Goal: Communication & Community: Answer question/provide support

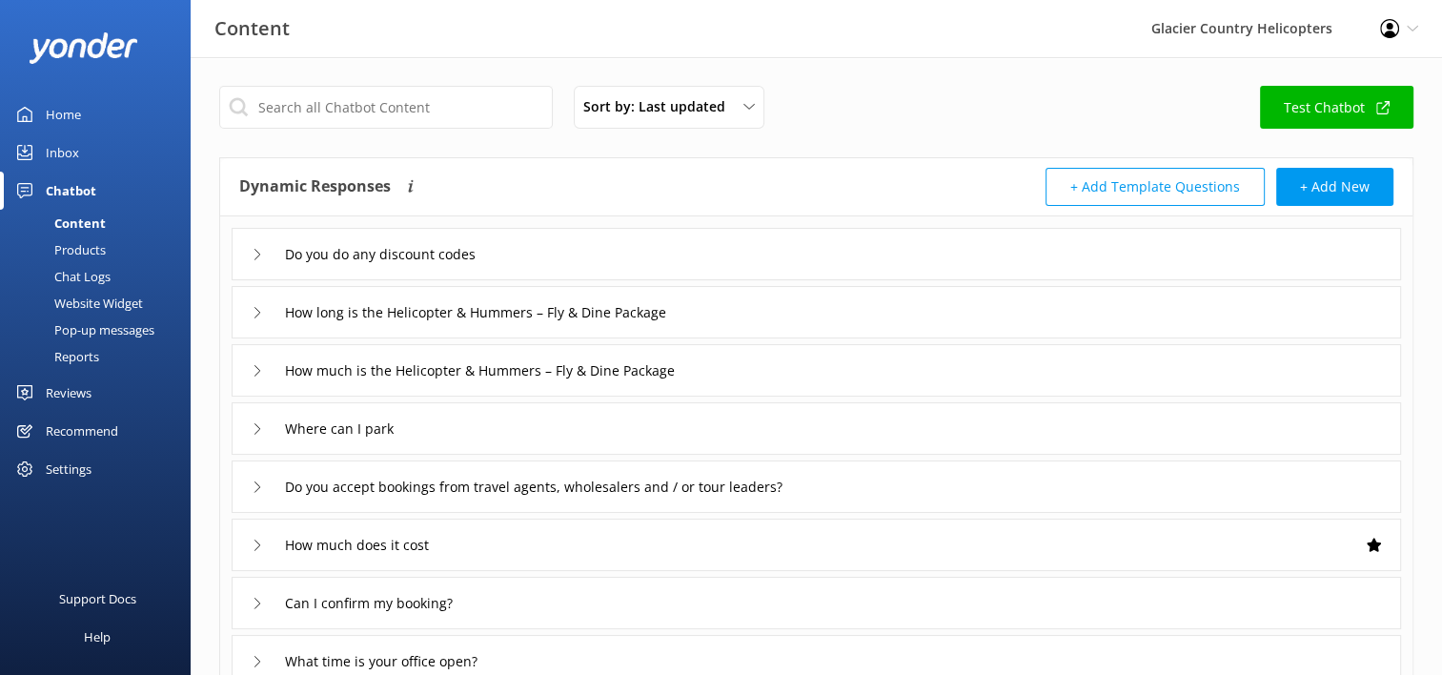
click at [84, 152] on link "Inbox" at bounding box center [95, 152] width 191 height 38
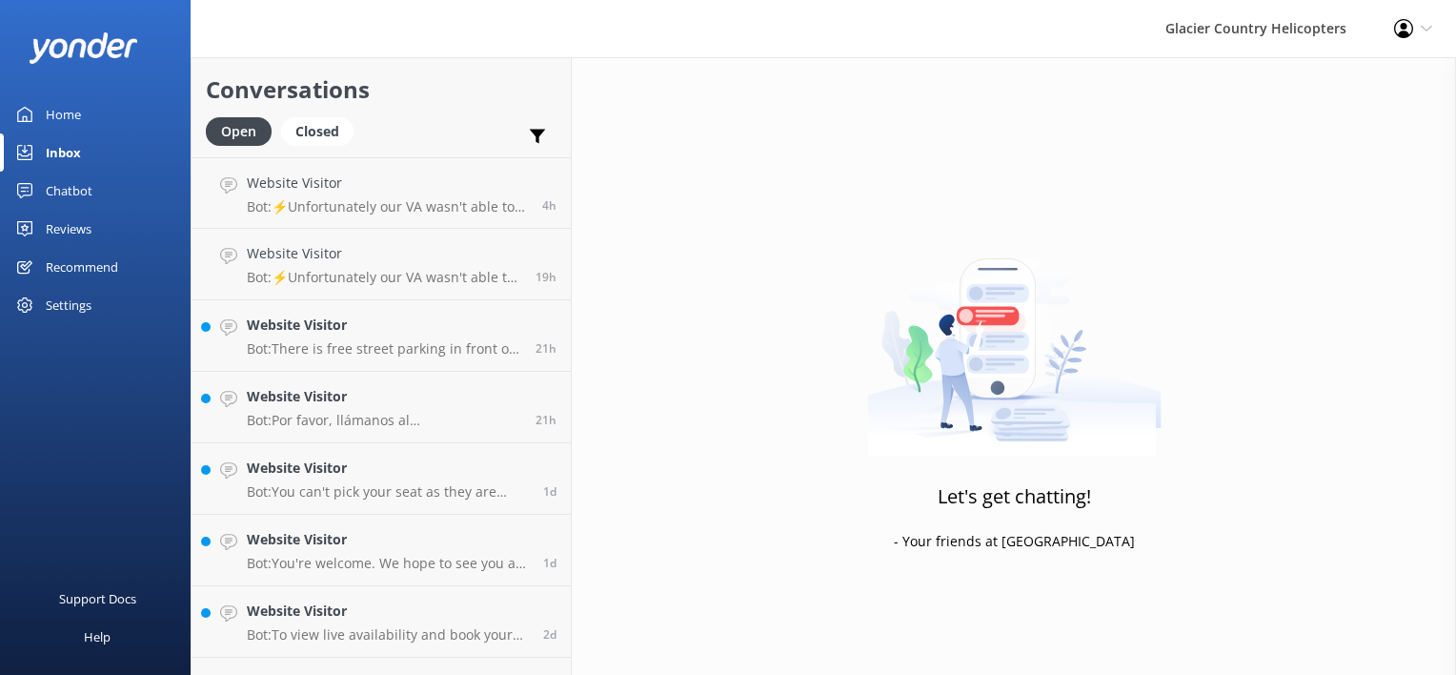
click at [65, 120] on div "Home" at bounding box center [63, 114] width 35 height 38
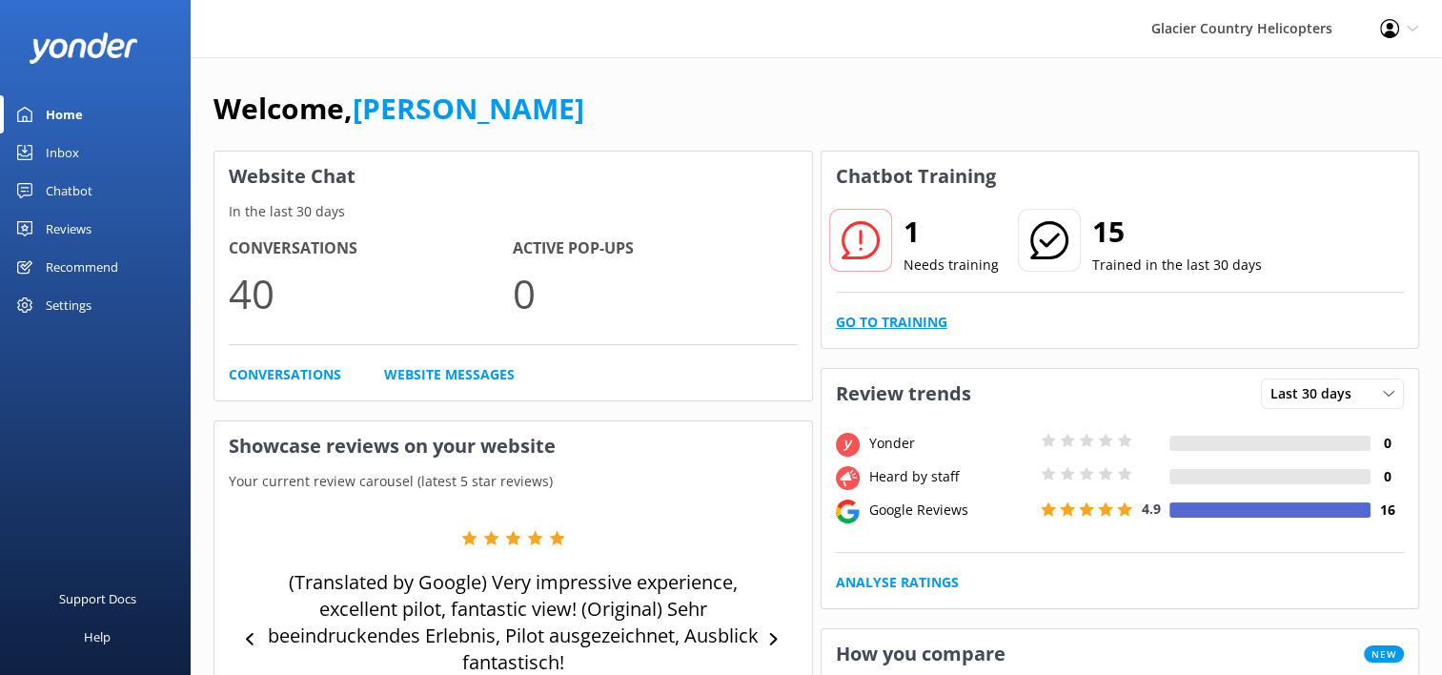
click at [878, 324] on link "Go to Training" at bounding box center [892, 322] width 112 height 21
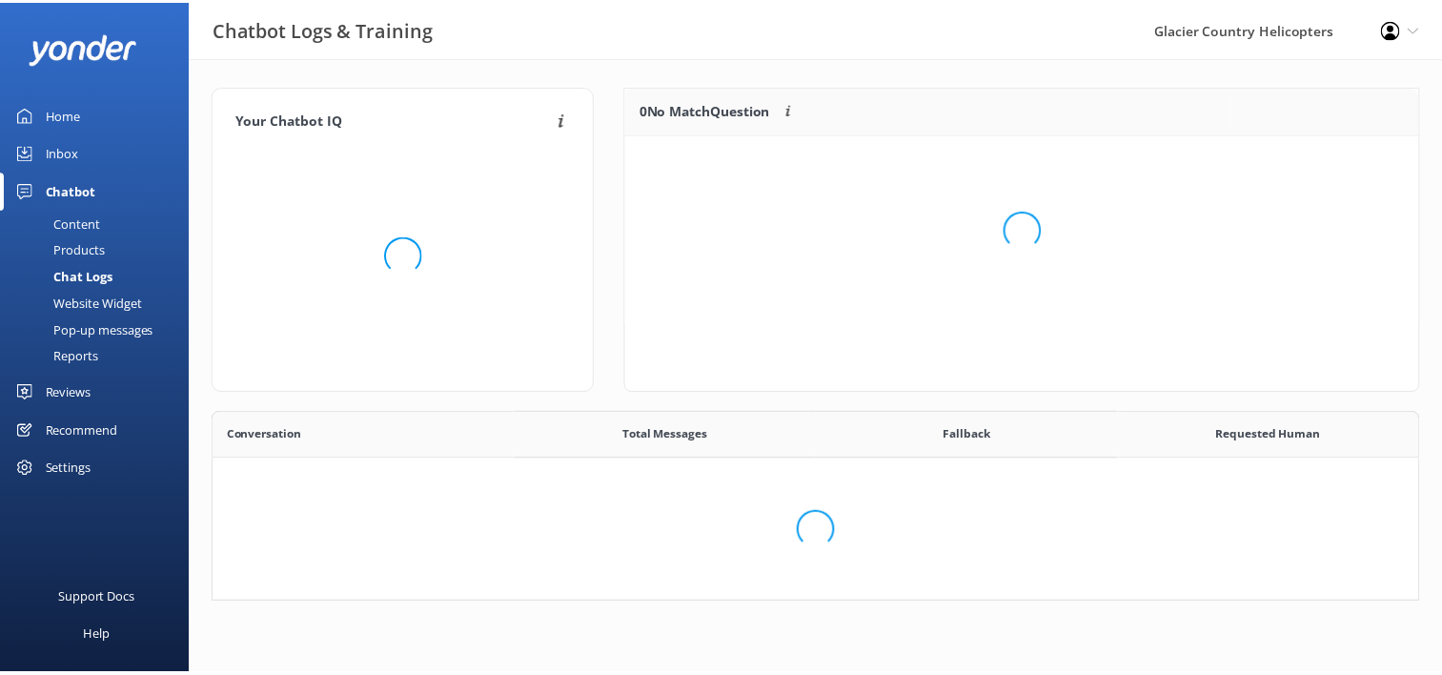
scroll to position [653, 1190]
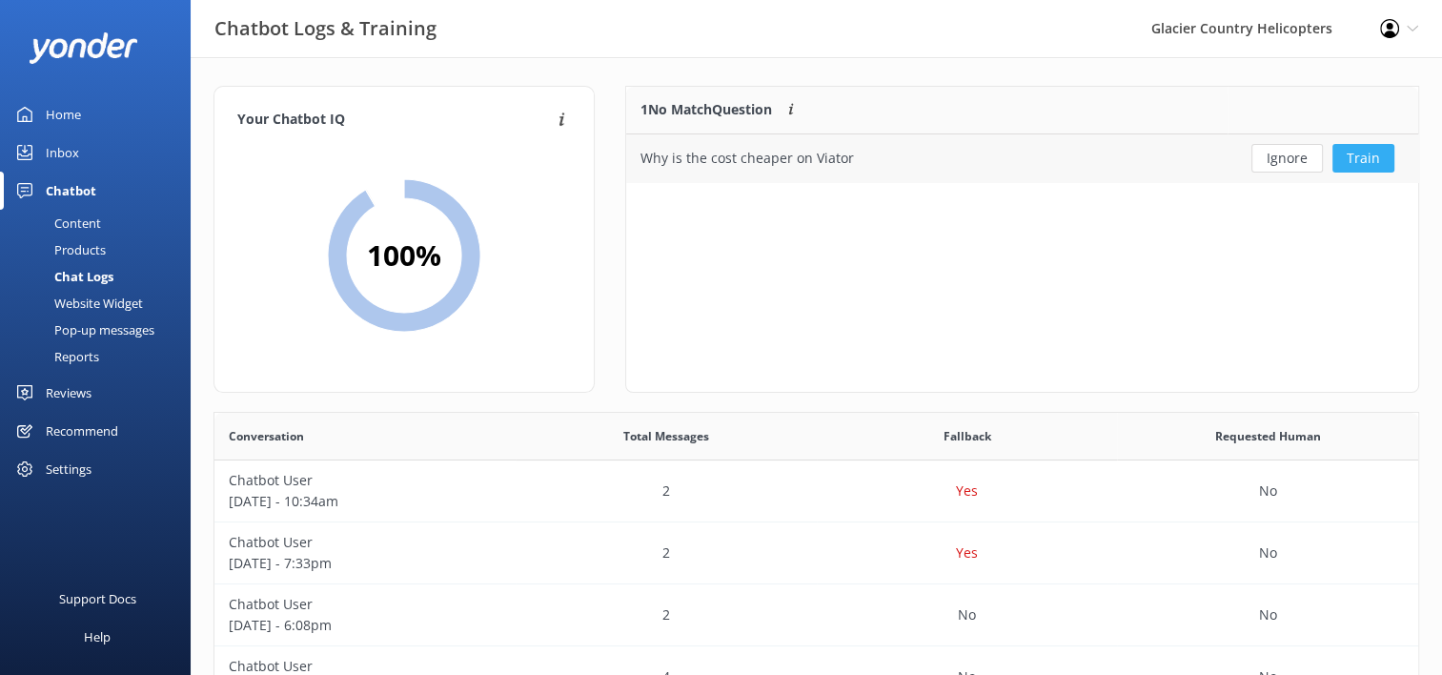
click at [1371, 153] on button "Train" at bounding box center [1364, 158] width 62 height 29
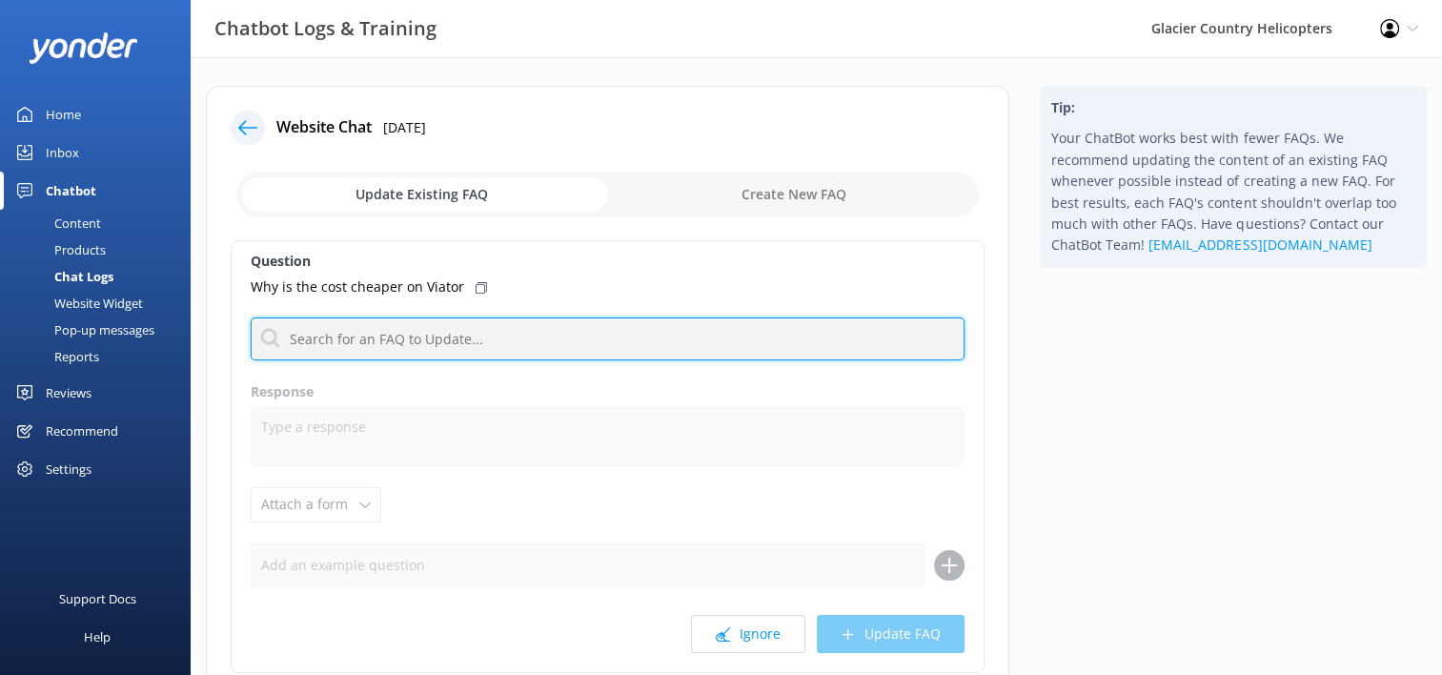
click at [381, 337] on input "text" at bounding box center [608, 338] width 714 height 43
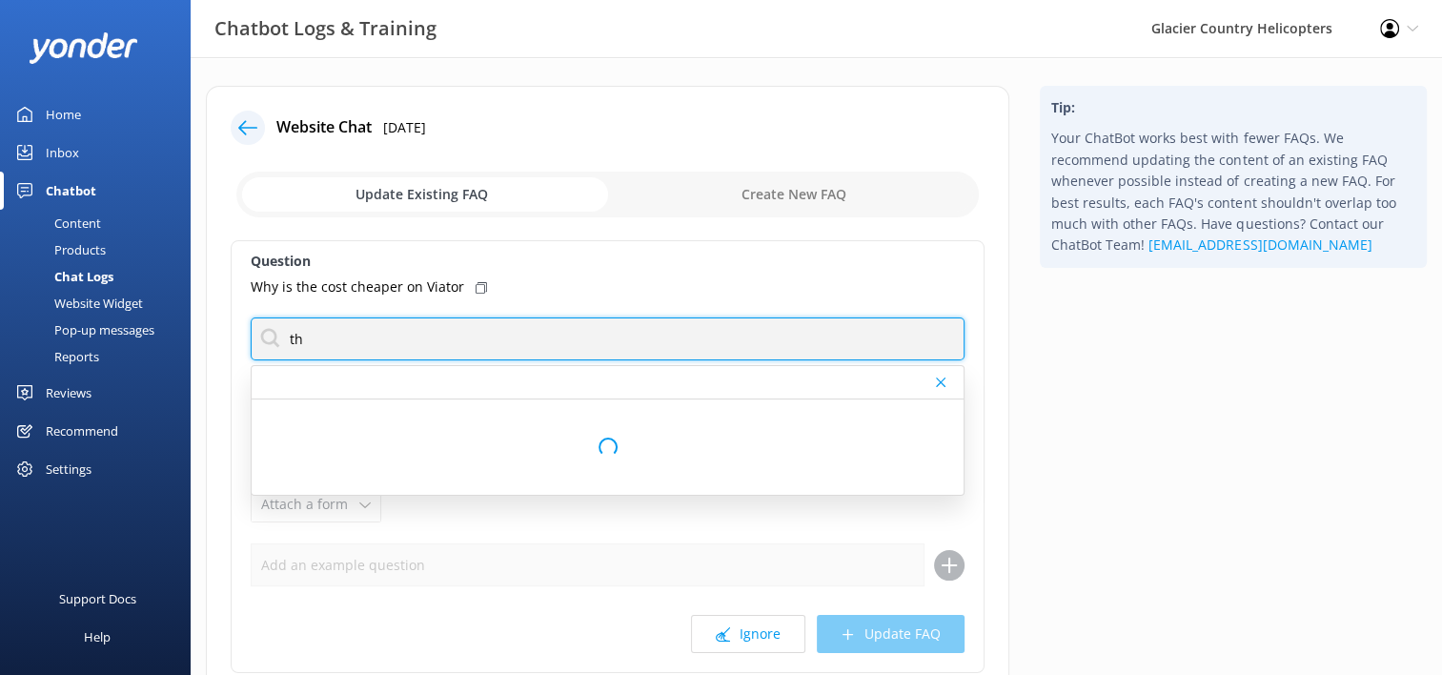
type input "t"
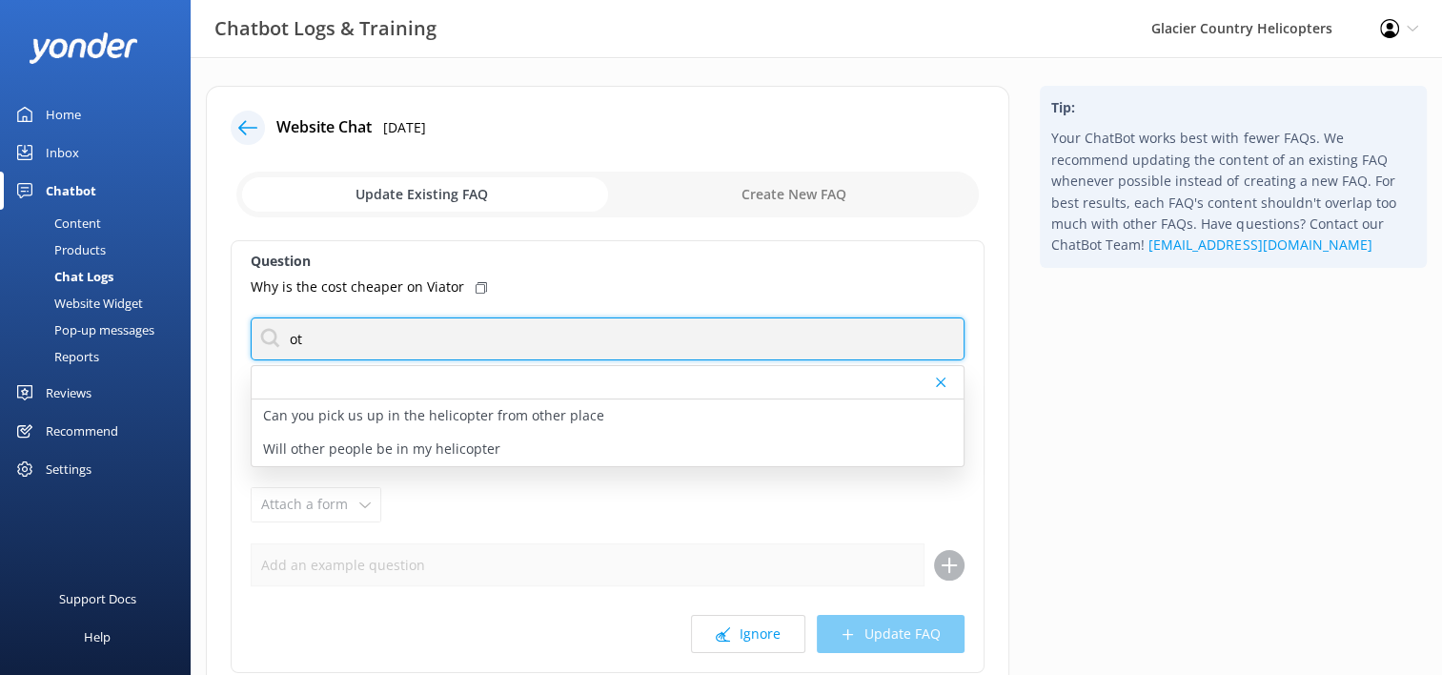
type input "o"
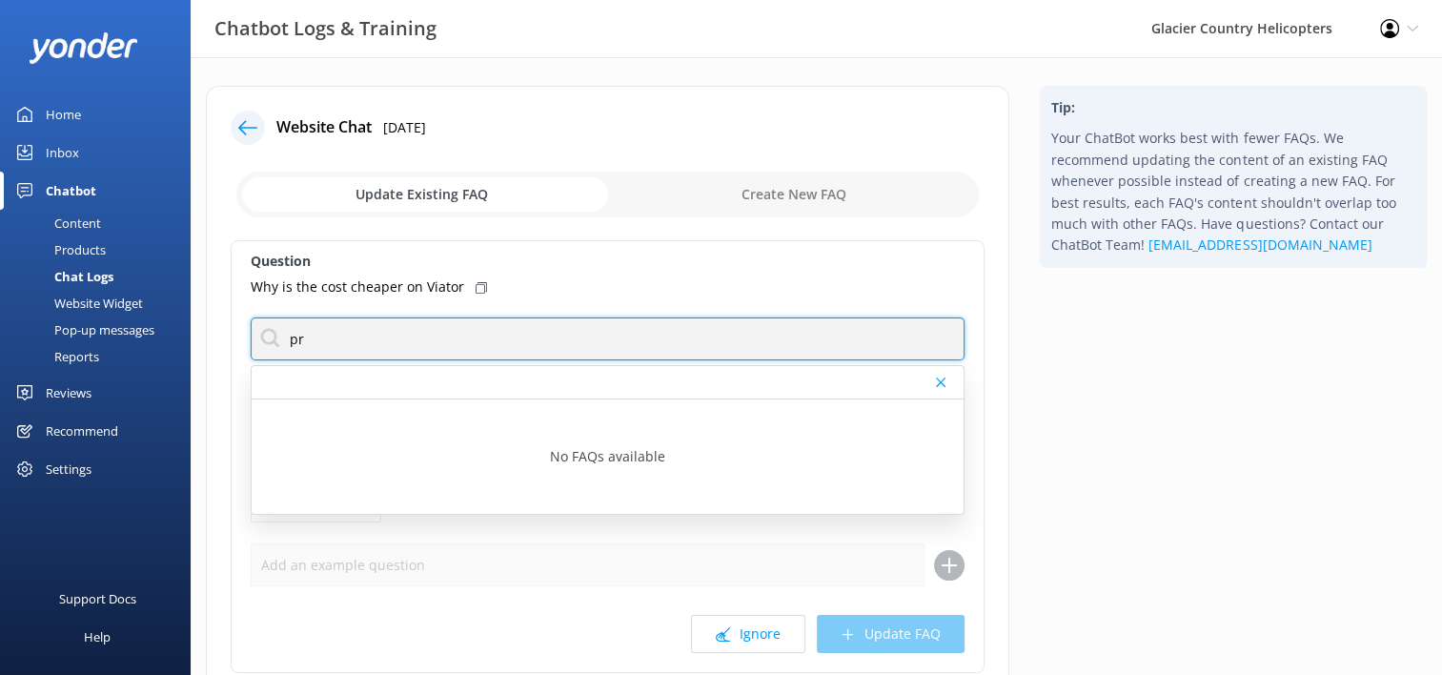
type input "p"
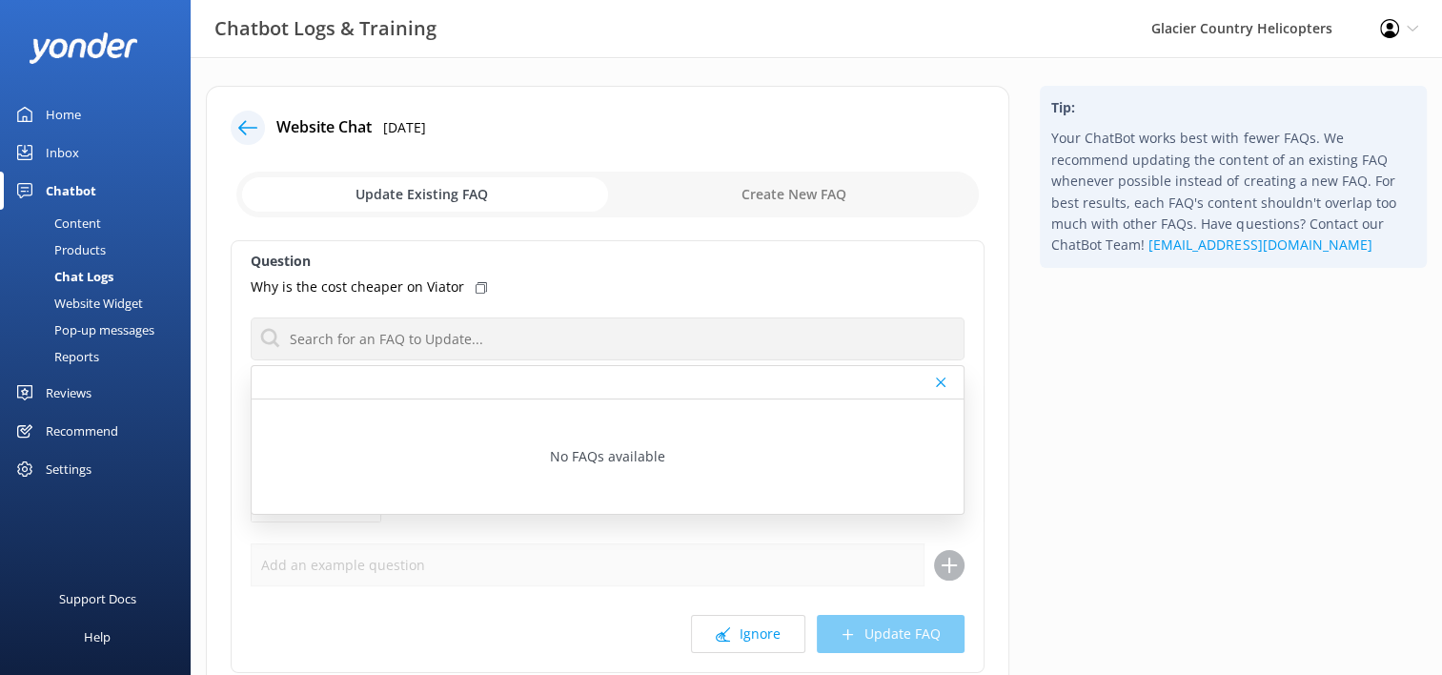
click at [851, 182] on input "checkbox" at bounding box center [607, 195] width 743 height 46
checkbox input "true"
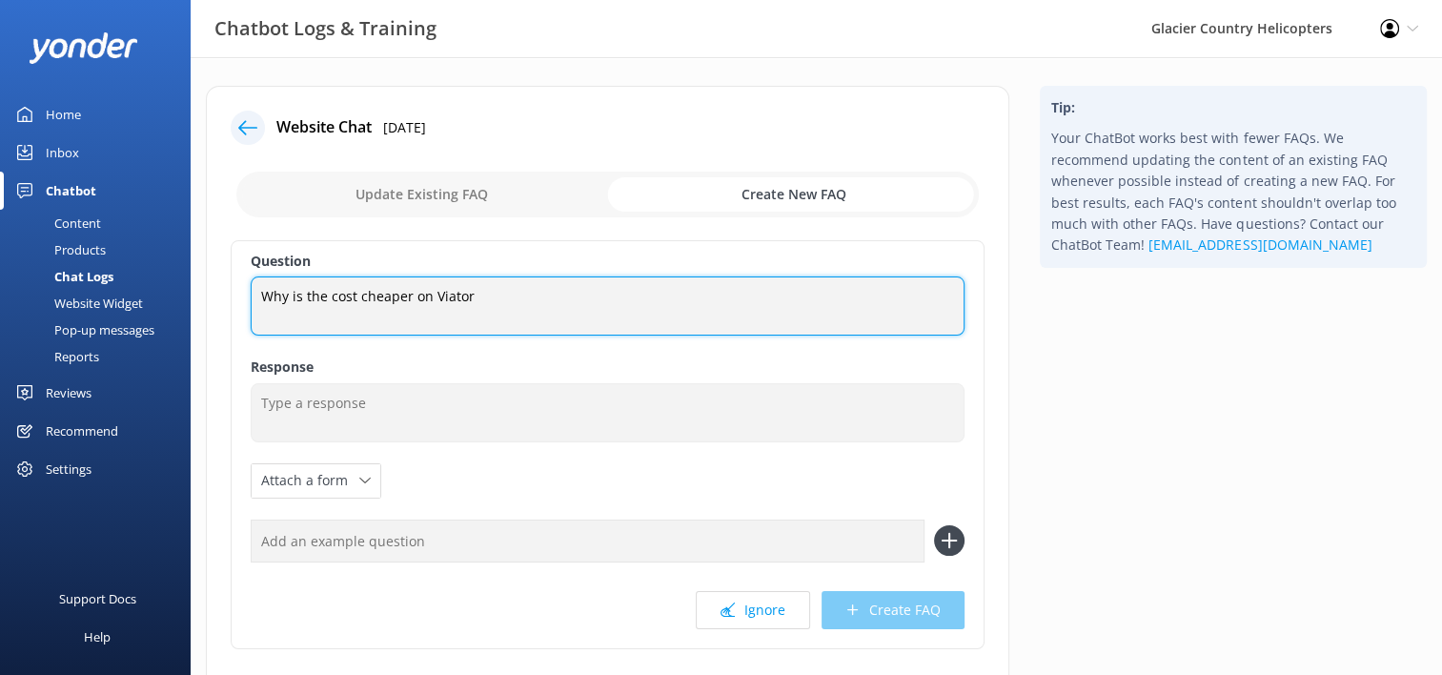
click at [503, 314] on textarea "Why is the cost cheaper on Viator" at bounding box center [608, 305] width 714 height 59
drag, startPoint x: 428, startPoint y: 303, endPoint x: 255, endPoint y: 308, distance: 172.6
click at [255, 308] on textarea "Why is the cost cheaper on Viator" at bounding box center [608, 305] width 714 height 59
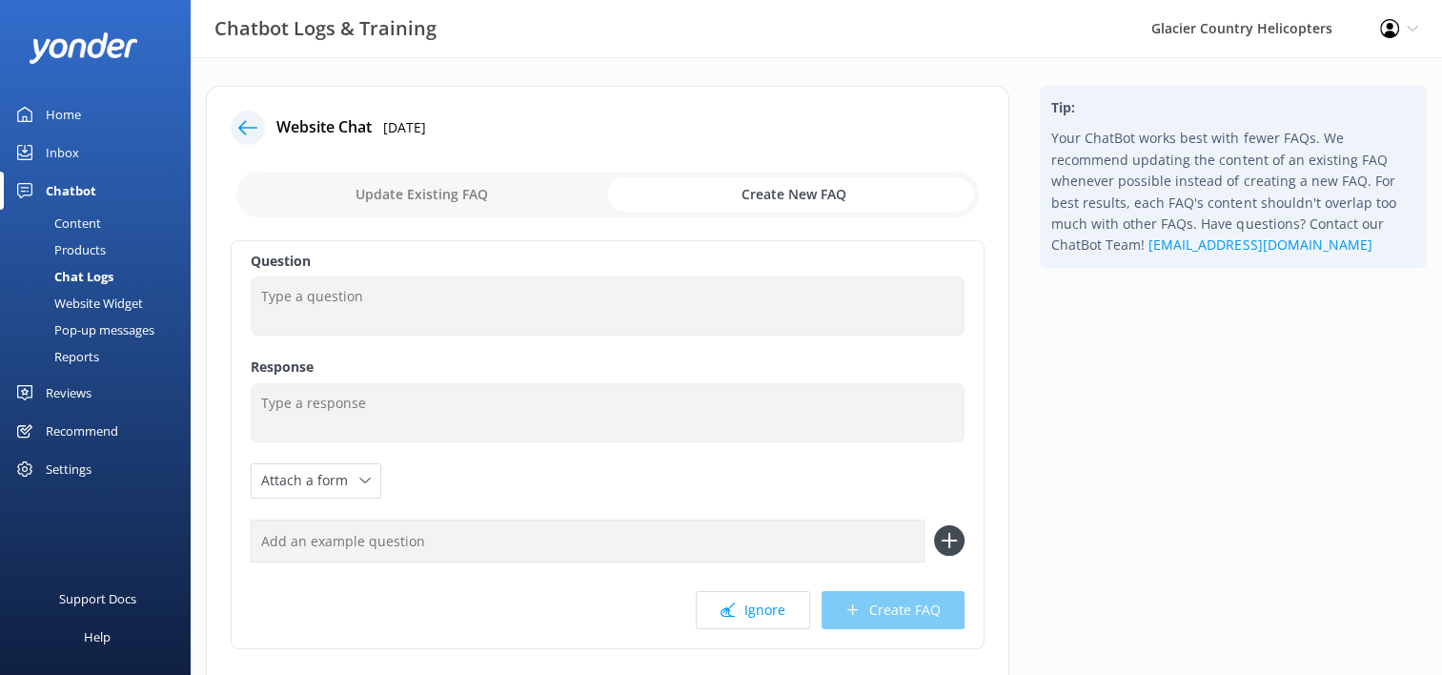
click at [374, 547] on input "text" at bounding box center [588, 540] width 674 height 43
paste input "Why is the cost cheaper on Viator"
type input "Why is the cost cheaper on Viator"
click at [951, 545] on icon at bounding box center [949, 540] width 31 height 31
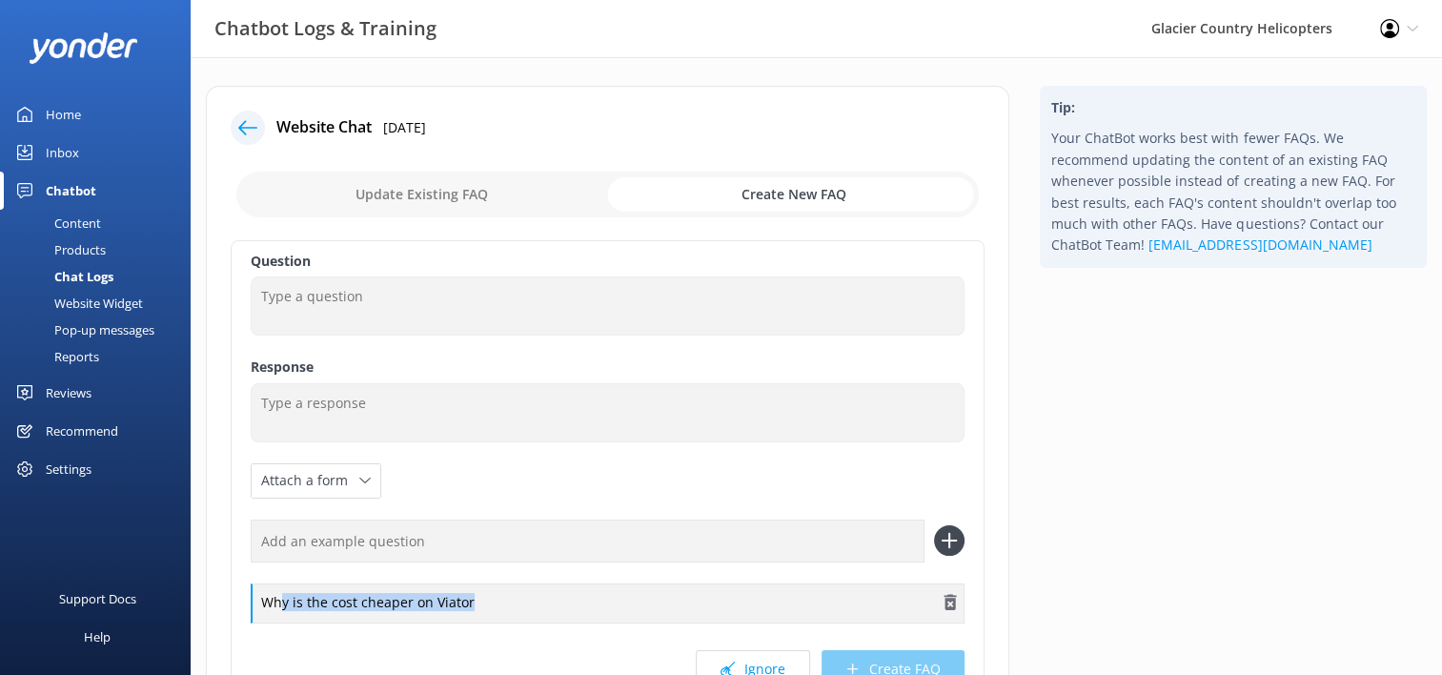
drag, startPoint x: 541, startPoint y: 602, endPoint x: 281, endPoint y: 618, distance: 260.7
click at [281, 618] on div "Why is the cost cheaper on Viator" at bounding box center [608, 603] width 714 height 40
copy div "Why is the cost cheaper on Viator"
click at [413, 531] on input "text" at bounding box center [588, 540] width 674 height 43
paste input "Why is the cost cheaper on Viator"
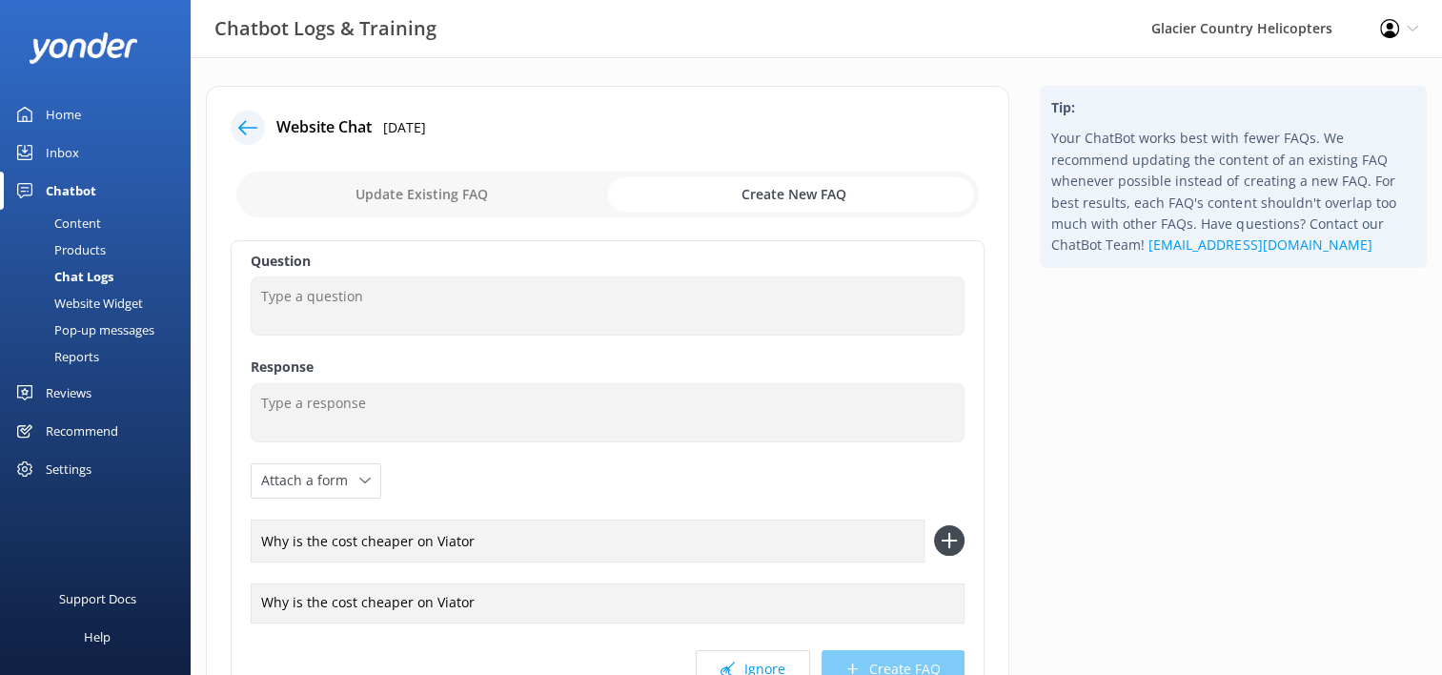
drag, startPoint x: 641, startPoint y: 533, endPoint x: 430, endPoint y: 534, distance: 210.7
click at [430, 534] on input "Why is the cost cheaper on Viator" at bounding box center [588, 540] width 674 height 43
drag, startPoint x: 356, startPoint y: 536, endPoint x: 328, endPoint y: 540, distance: 28.1
click at [328, 540] on input "Why is the cost cheaper on Get Your Guide" at bounding box center [588, 540] width 674 height 43
type input "Why is the price less Get Your Guide"
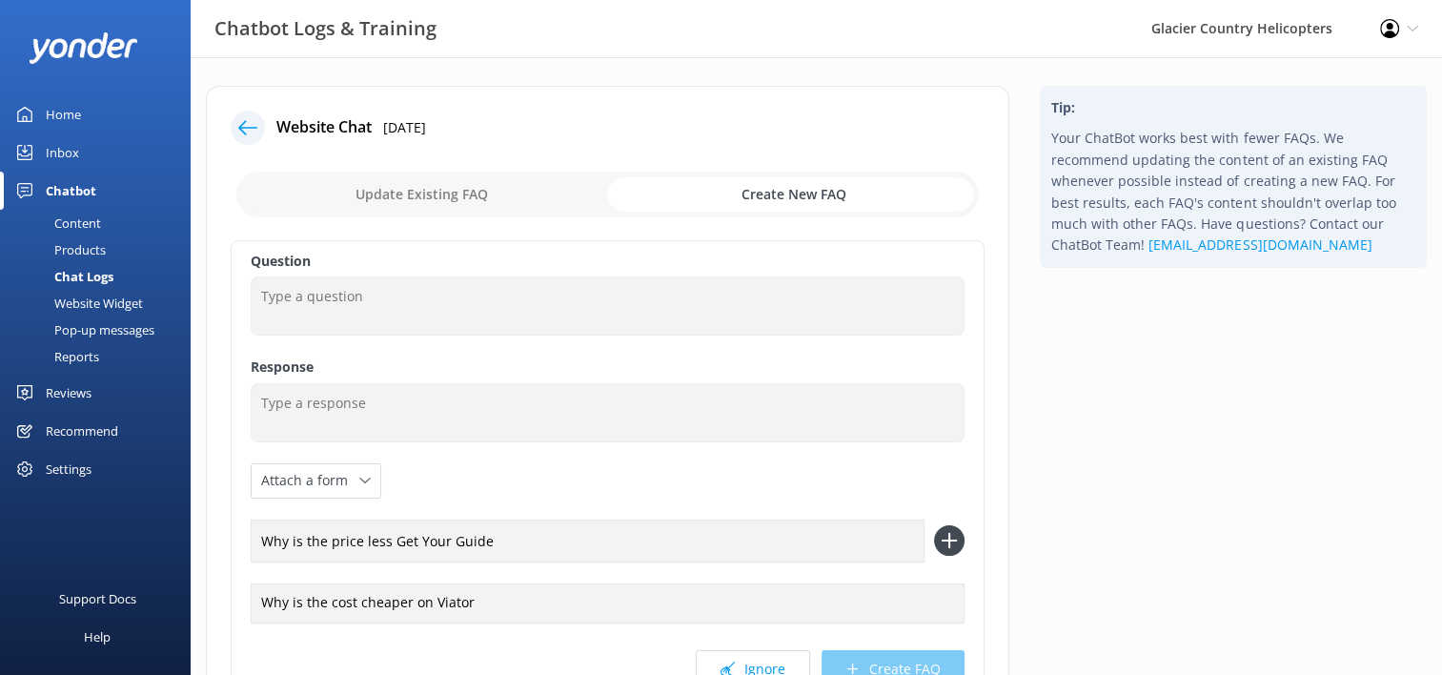
click at [949, 531] on icon at bounding box center [949, 540] width 31 height 31
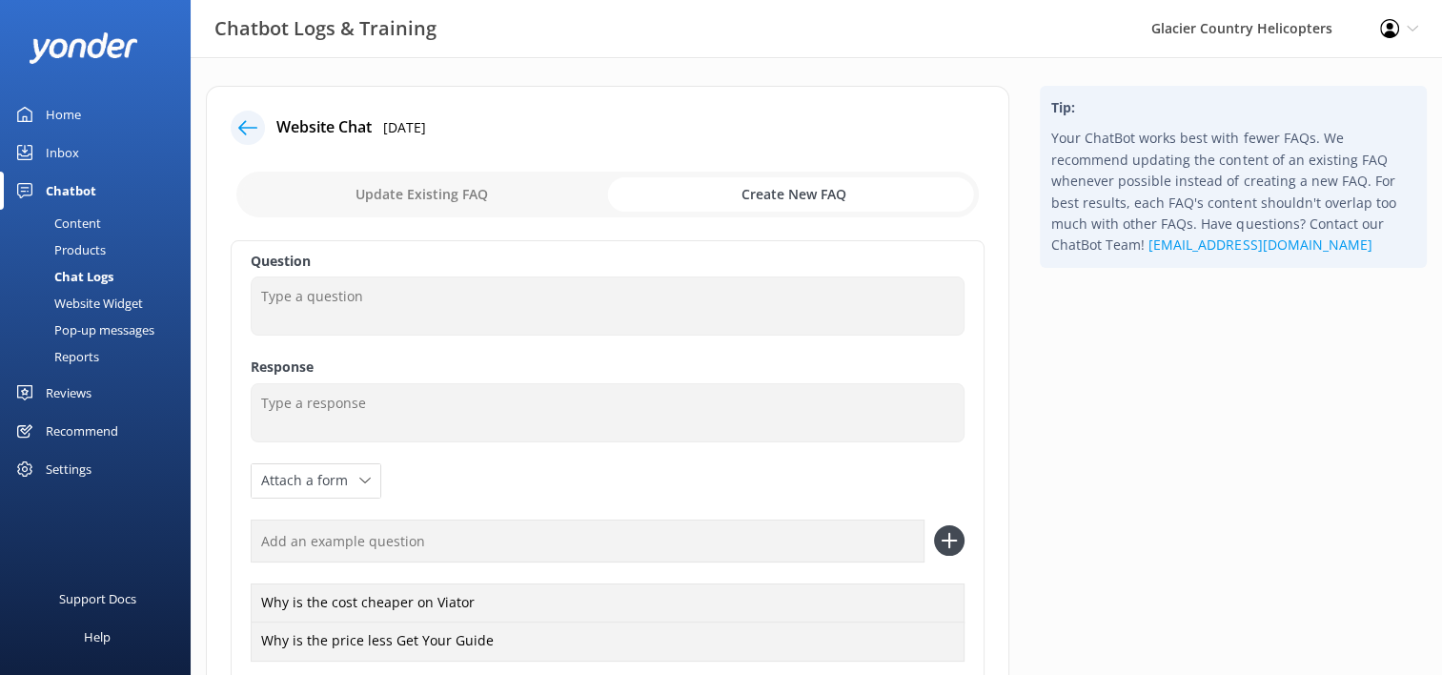
click at [429, 548] on input "text" at bounding box center [588, 540] width 674 height 43
type input "Why is [DEMOGRAPHIC_DATA] so cheap"
click at [938, 540] on icon at bounding box center [949, 540] width 31 height 31
click at [350, 549] on input "text" at bounding box center [588, 540] width 674 height 43
click at [350, 549] on input "Why are other websites cos" at bounding box center [588, 540] width 674 height 43
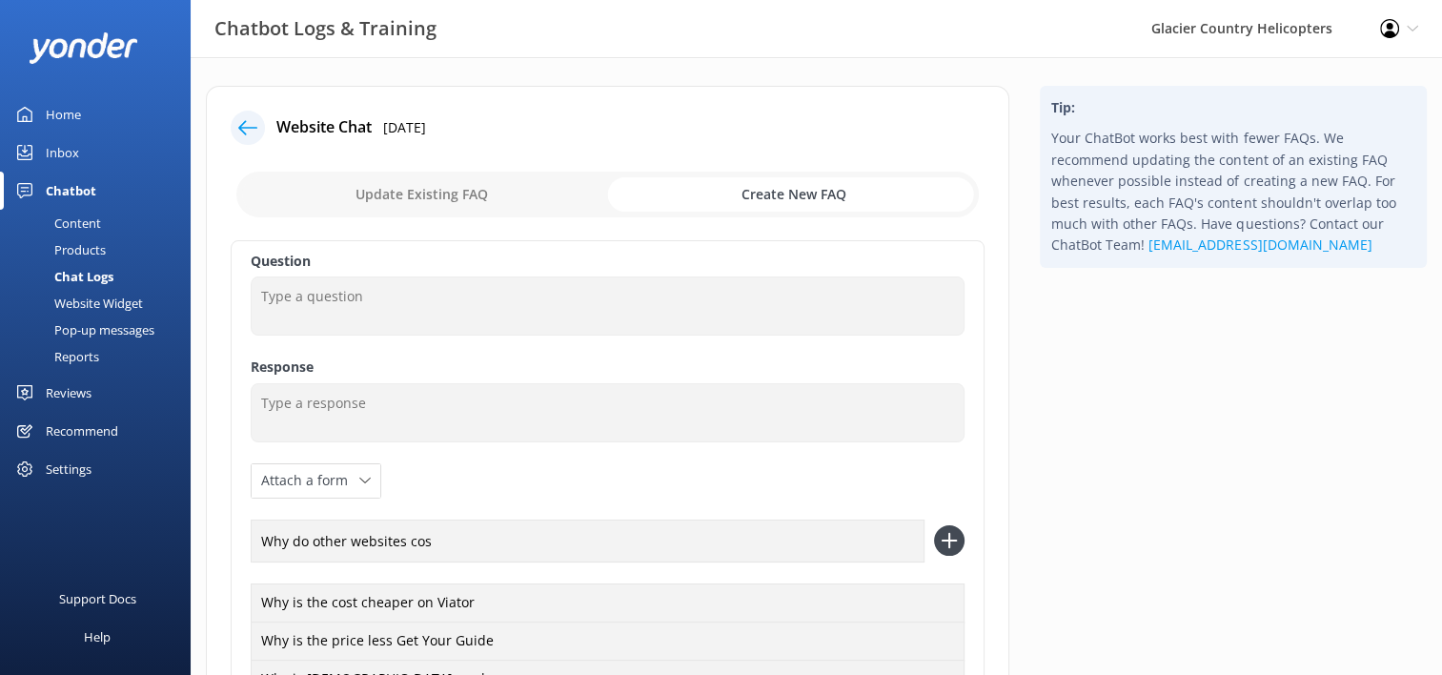
click at [408, 530] on input "Why do other websites cos" at bounding box center [588, 540] width 674 height 43
click at [454, 542] on input "Why do other websites cos" at bounding box center [588, 540] width 674 height 43
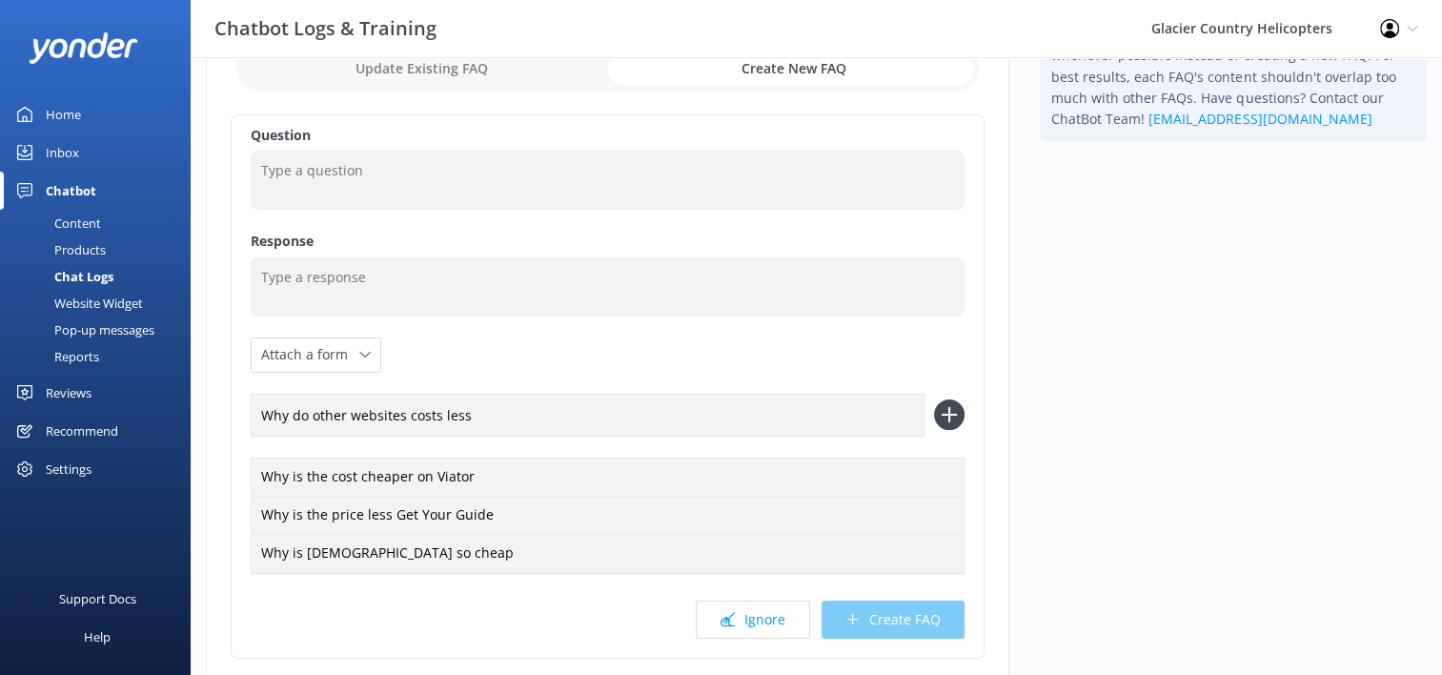
scroll to position [133, 0]
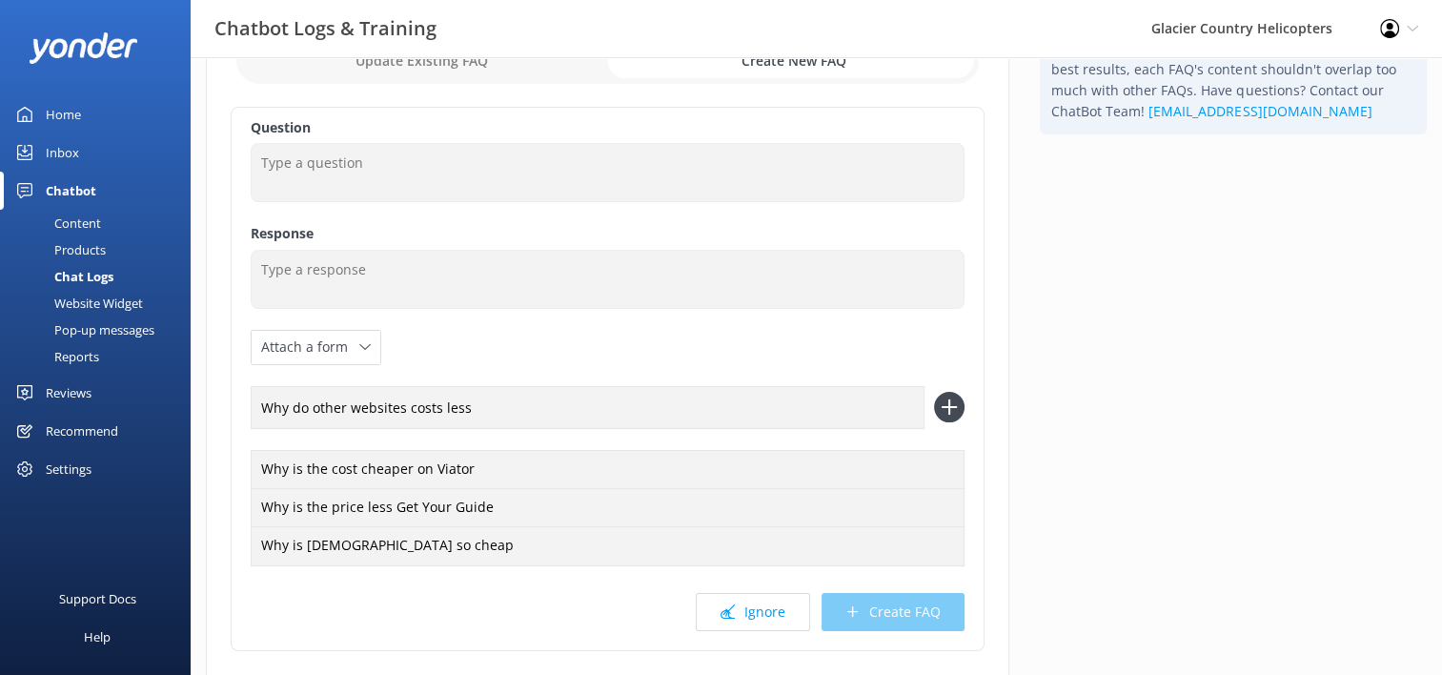
type input "Why do other websites costs less"
click at [963, 402] on icon at bounding box center [949, 407] width 31 height 31
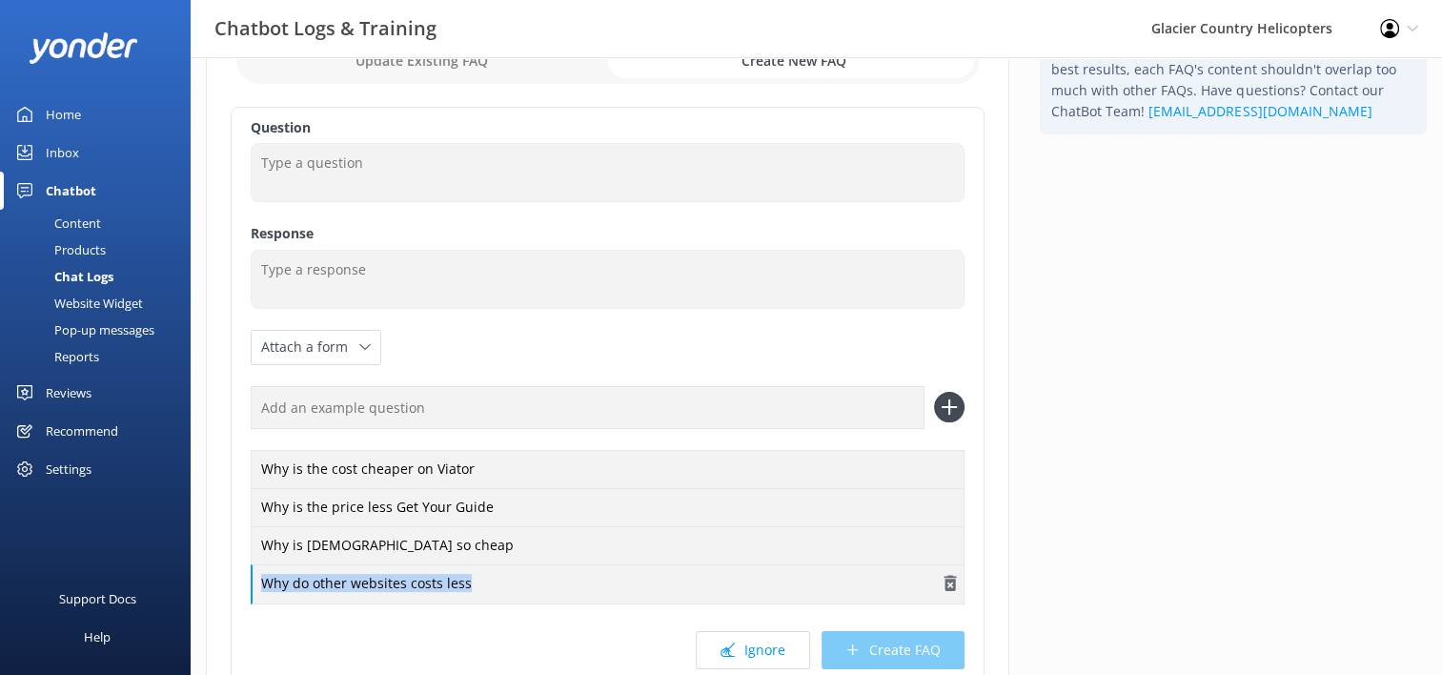
drag, startPoint x: 518, startPoint y: 587, endPoint x: 257, endPoint y: 561, distance: 261.5
click at [257, 564] on div "Why do other websites costs less" at bounding box center [608, 584] width 714 height 40
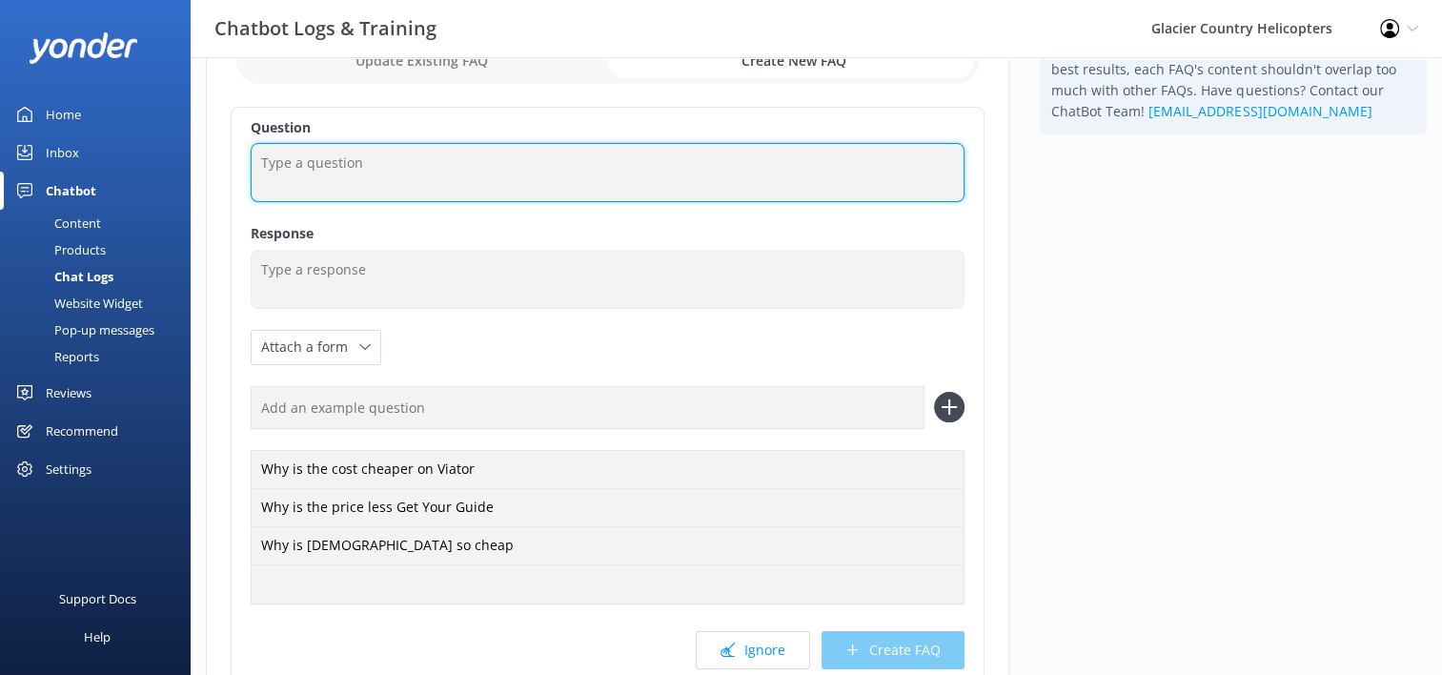
click at [328, 184] on textarea at bounding box center [608, 172] width 714 height 59
paste textarea "Why do other websites costs less"
type textarea "Why do other websites costs less?"
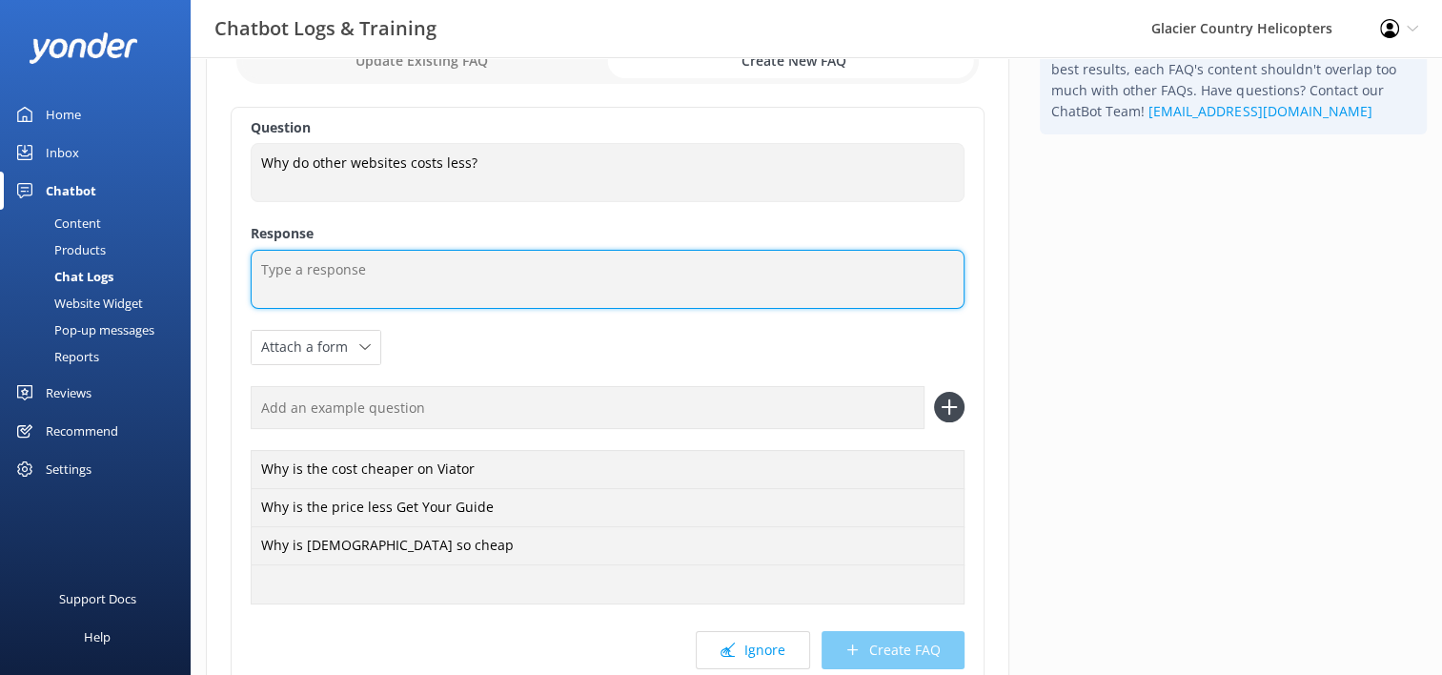
click at [332, 289] on textarea at bounding box center [608, 279] width 714 height 59
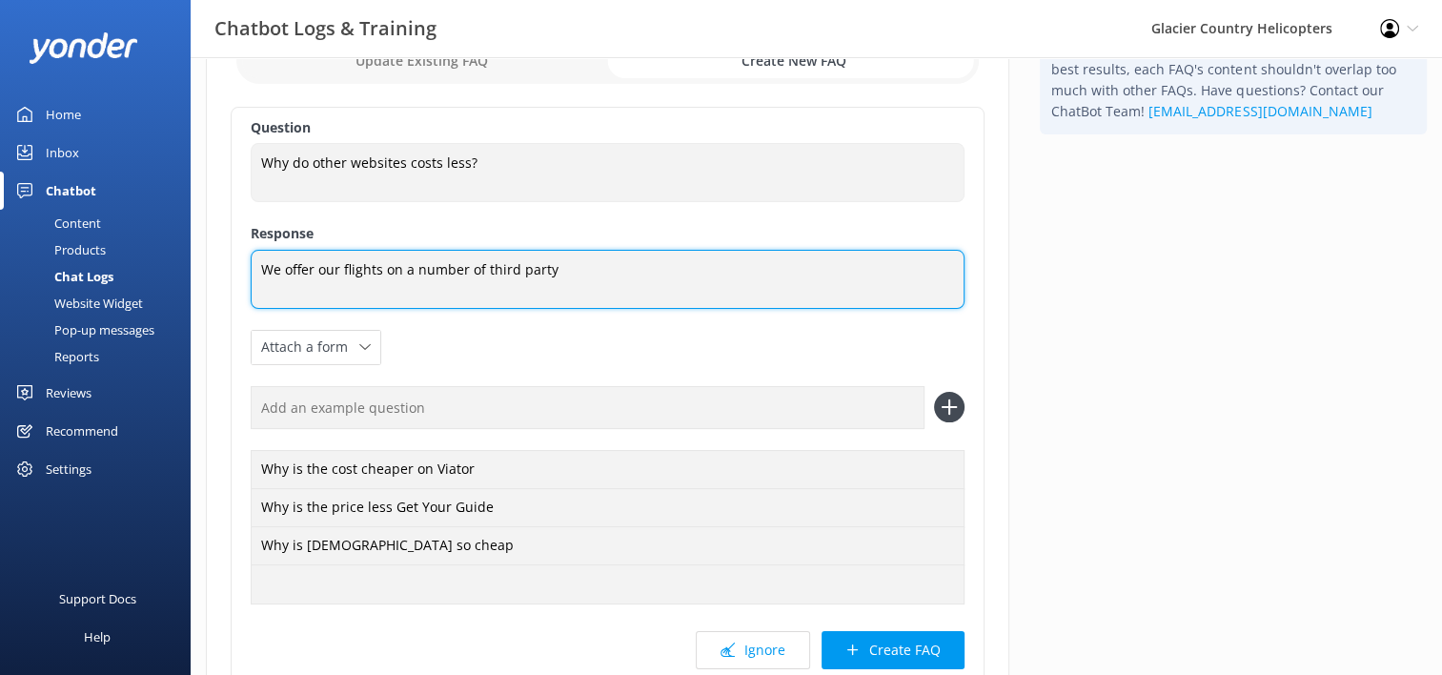
click at [387, 271] on textarea "We offer our flights on a number of third party" at bounding box center [608, 279] width 714 height 59
click at [675, 271] on textarea "We offer our flights for sale on a number of third party" at bounding box center [608, 279] width 714 height 59
drag, startPoint x: 927, startPoint y: 267, endPoint x: 900, endPoint y: 263, distance: 27.9
click at [900, 263] on textarea "We offer our flights for sale on a number of third-party websites. Retail prici…" at bounding box center [608, 279] width 714 height 59
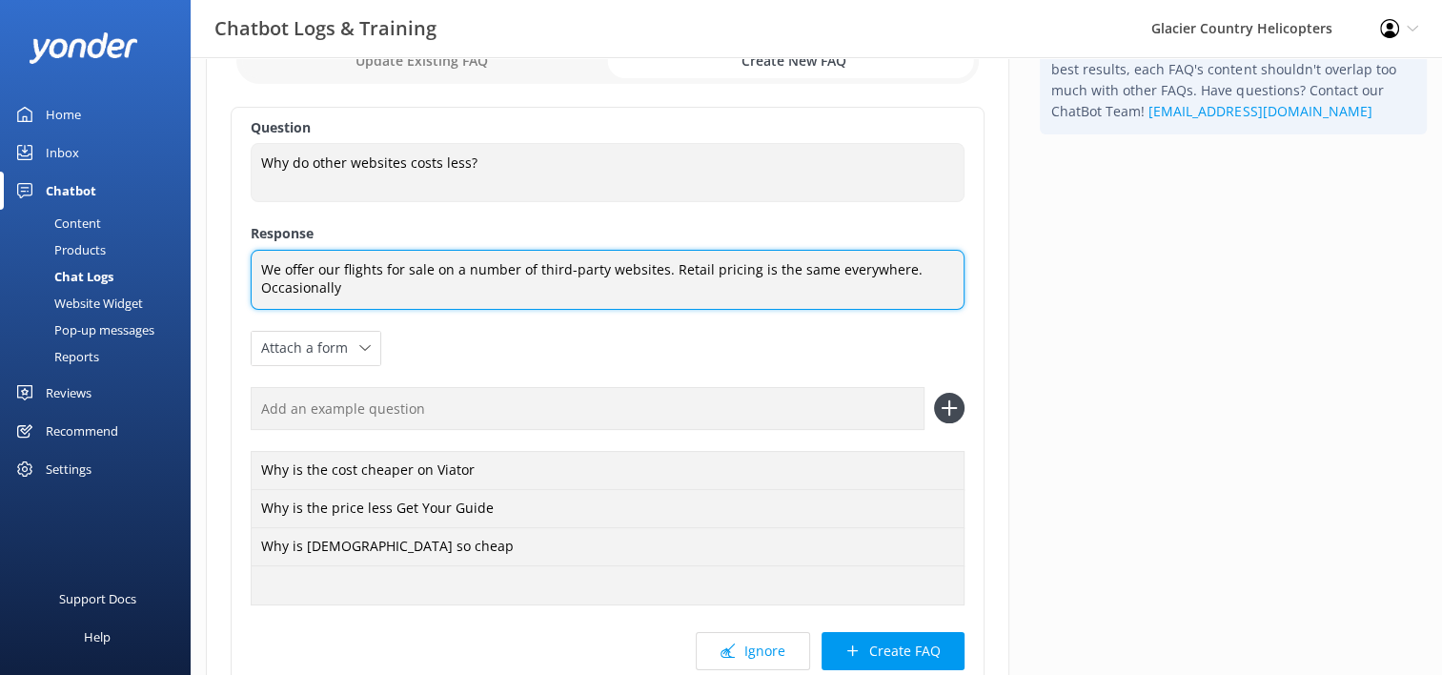
click at [396, 295] on textarea "We offer our flights for sale on a number of third-party websites. Retail prici…" at bounding box center [608, 280] width 714 height 60
drag, startPoint x: 396, startPoint y: 295, endPoint x: 275, endPoint y: 297, distance: 121.1
click at [275, 297] on textarea "We offer our flights for sale on a number of third-party websites. Retail prici…" at bounding box center [608, 280] width 714 height 60
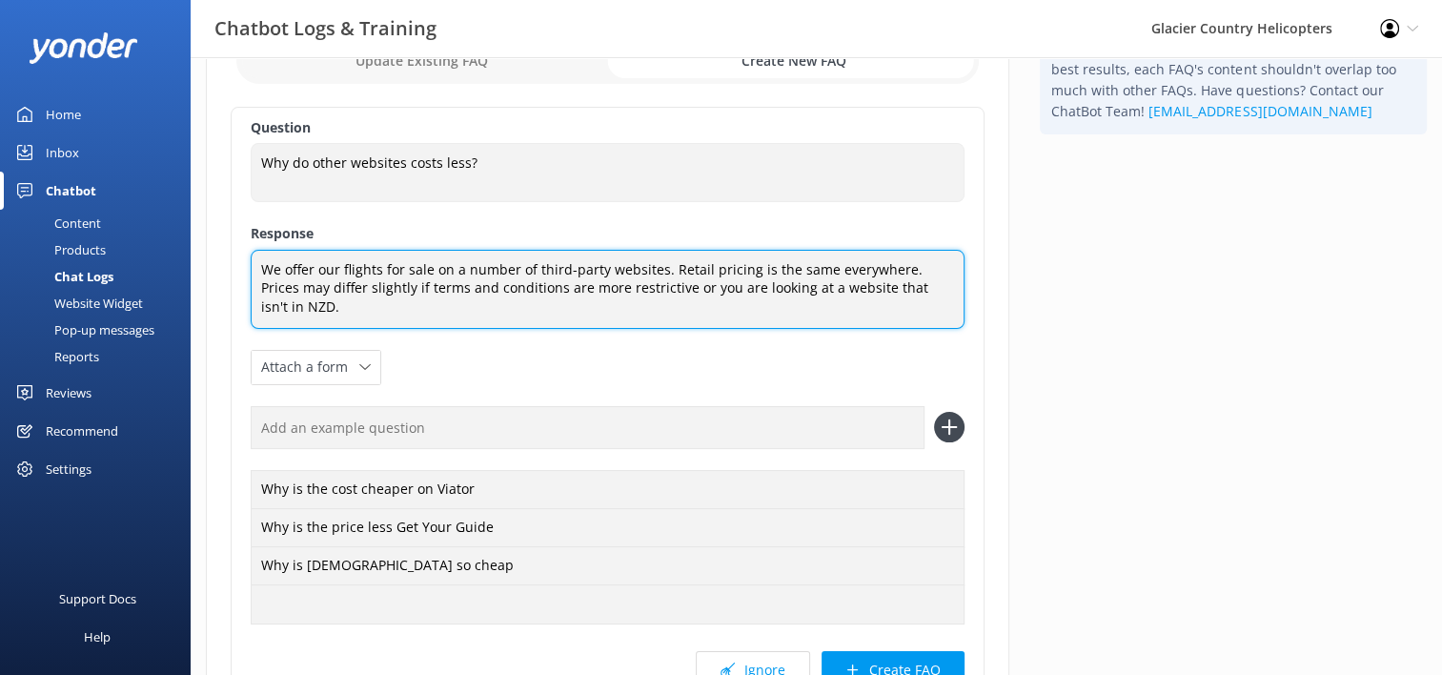
click at [911, 294] on textarea "We offer our flights for sale on a number of third-party websites. Retail prici…" at bounding box center [608, 289] width 714 height 79
click at [445, 313] on textarea "We offer our flights for sale on a number of third-party websites. Retail prici…" at bounding box center [608, 289] width 714 height 79
click at [898, 271] on textarea "We offer our flights for sale on a number of third-party websites. Retail prici…" at bounding box center [608, 289] width 714 height 79
click at [598, 303] on textarea "We offer our flights for sale on a number of third-party websites. Retail prici…" at bounding box center [608, 289] width 714 height 79
click at [900, 269] on textarea "We offer our flights for sale on a number of third-party websites. Retail prici…" at bounding box center [608, 289] width 714 height 79
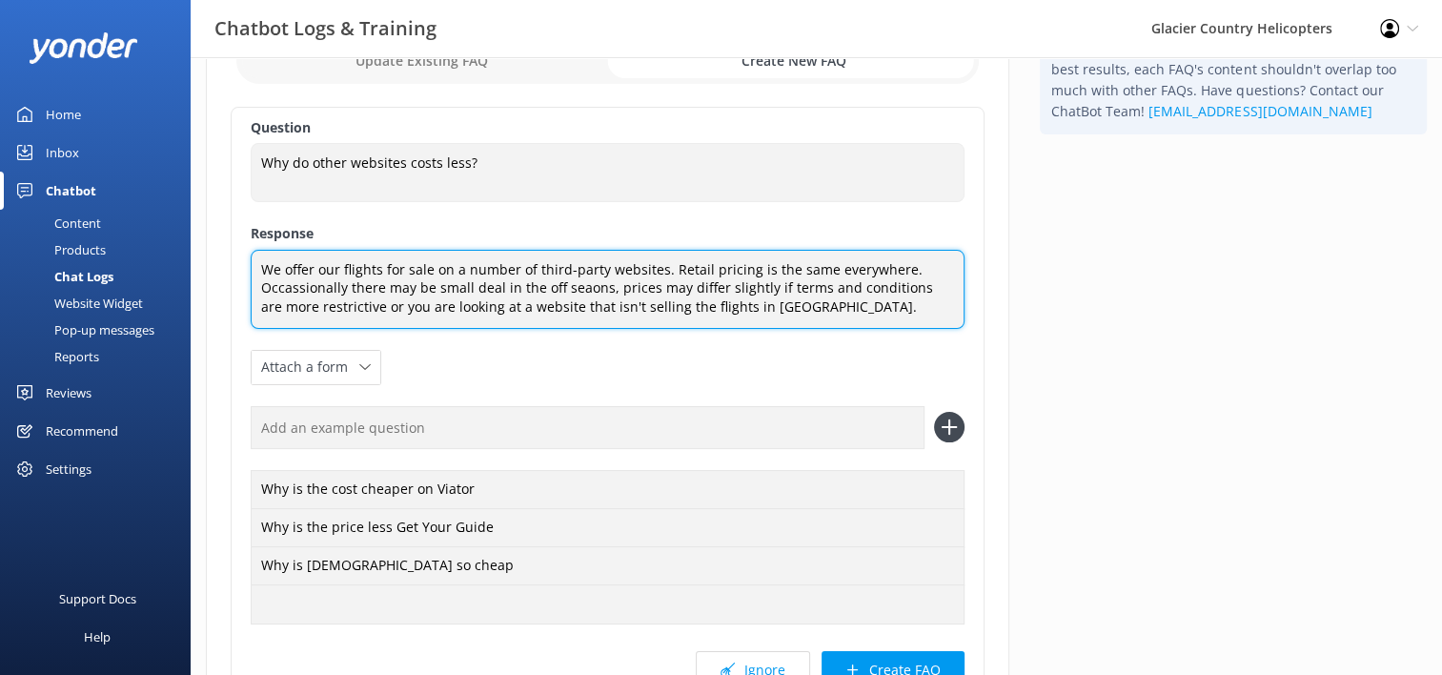
click at [311, 269] on textarea "We offer our flights for sale on a number of third-party websites. Retail prici…" at bounding box center [608, 289] width 714 height 79
click at [365, 309] on textarea "We offer our flights for sale on a number of third-party websites. Retail prici…" at bounding box center [608, 289] width 714 height 79
click at [511, 304] on textarea "We offer our flights for sale on a number of third-party websites. Retail prici…" at bounding box center [608, 289] width 714 height 79
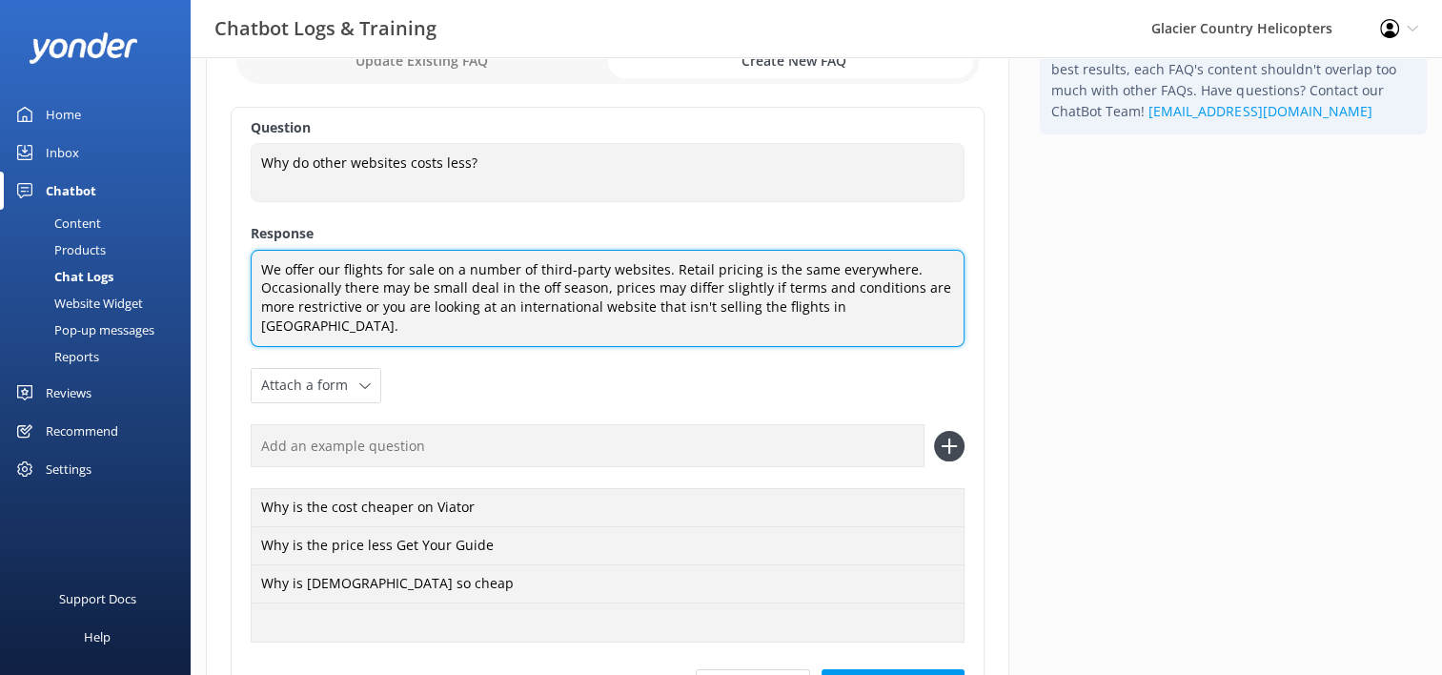
click at [881, 316] on textarea "We offer our flights for sale on a number of third-party websites. Retail prici…" at bounding box center [608, 298] width 714 height 97
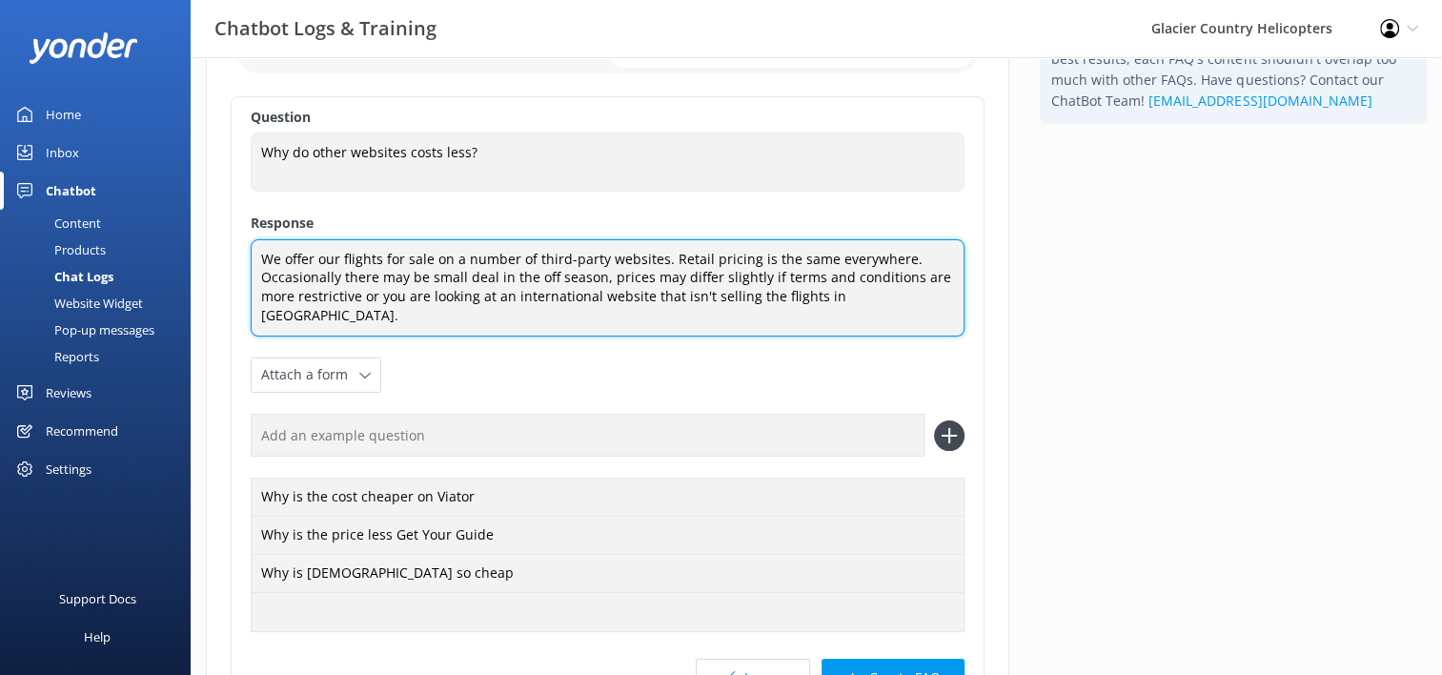
type textarea "We offer our flights for sale on a number of third-party websites. Retail prici…"
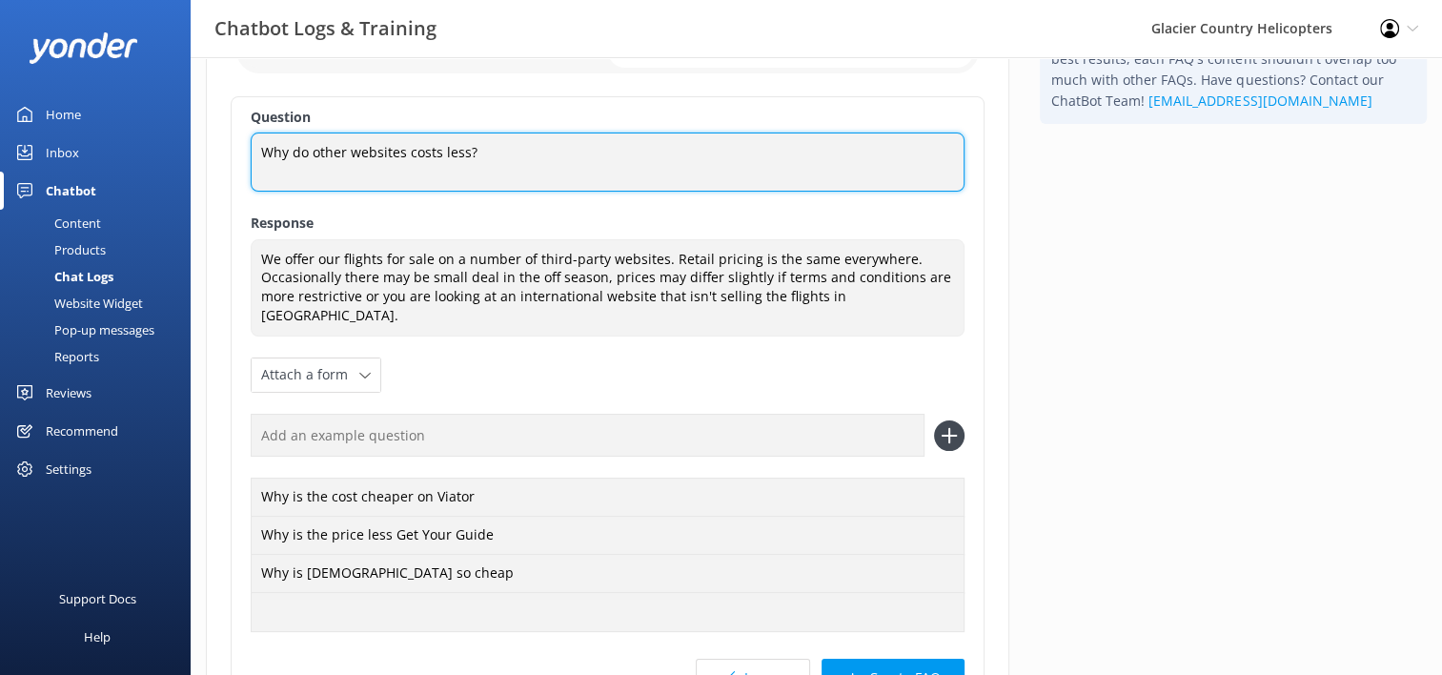
click at [436, 156] on textarea "Why do other websites costs less?" at bounding box center [608, 161] width 714 height 59
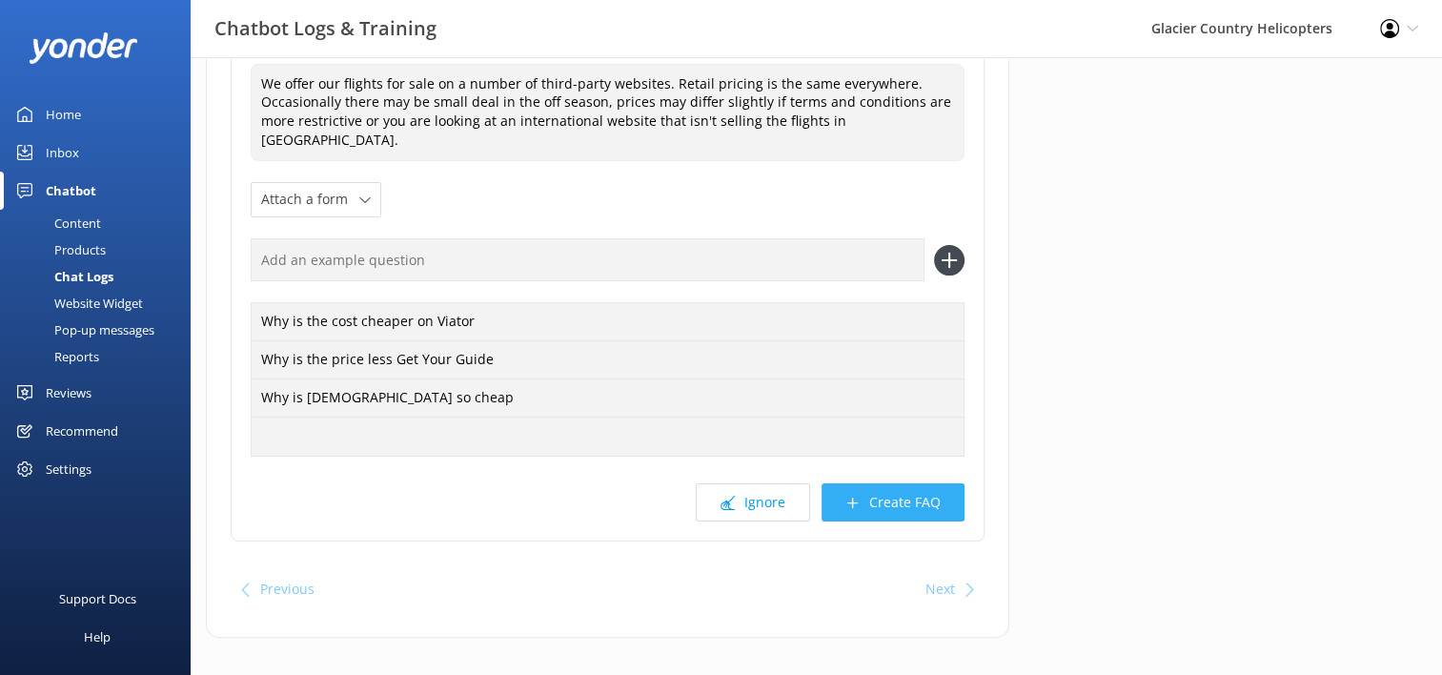
type textarea "Why do other websites cost less?"
click at [907, 483] on button "Create FAQ" at bounding box center [893, 502] width 143 height 38
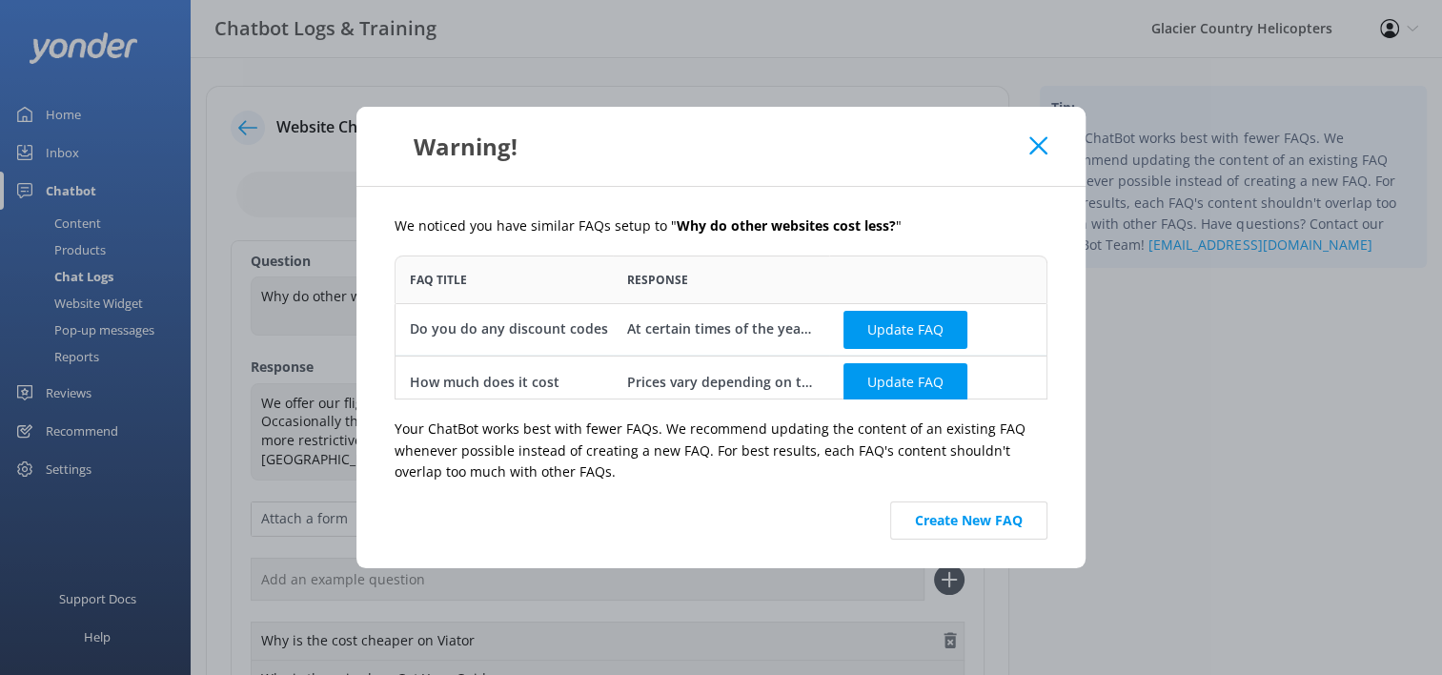
scroll to position [129, 639]
click at [989, 514] on button "Create New FAQ" at bounding box center [968, 520] width 157 height 38
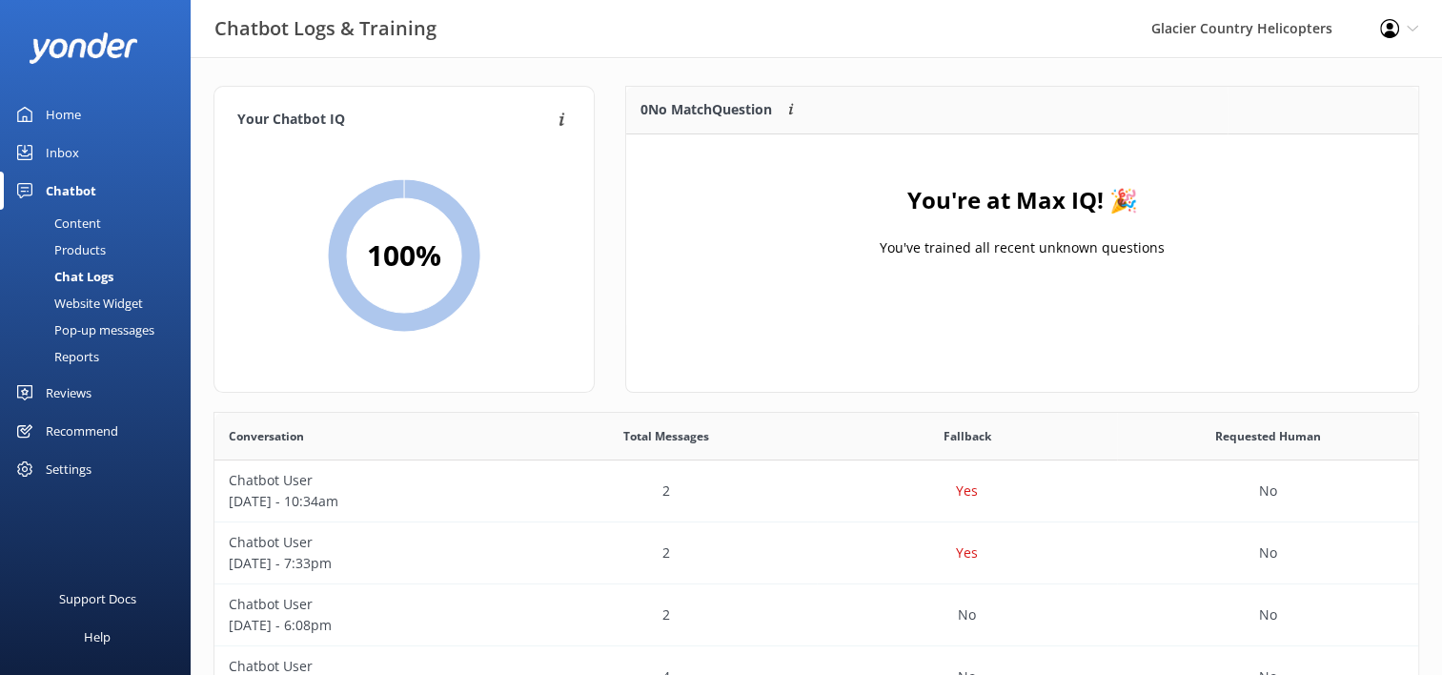
click at [61, 126] on div "Home" at bounding box center [63, 114] width 35 height 38
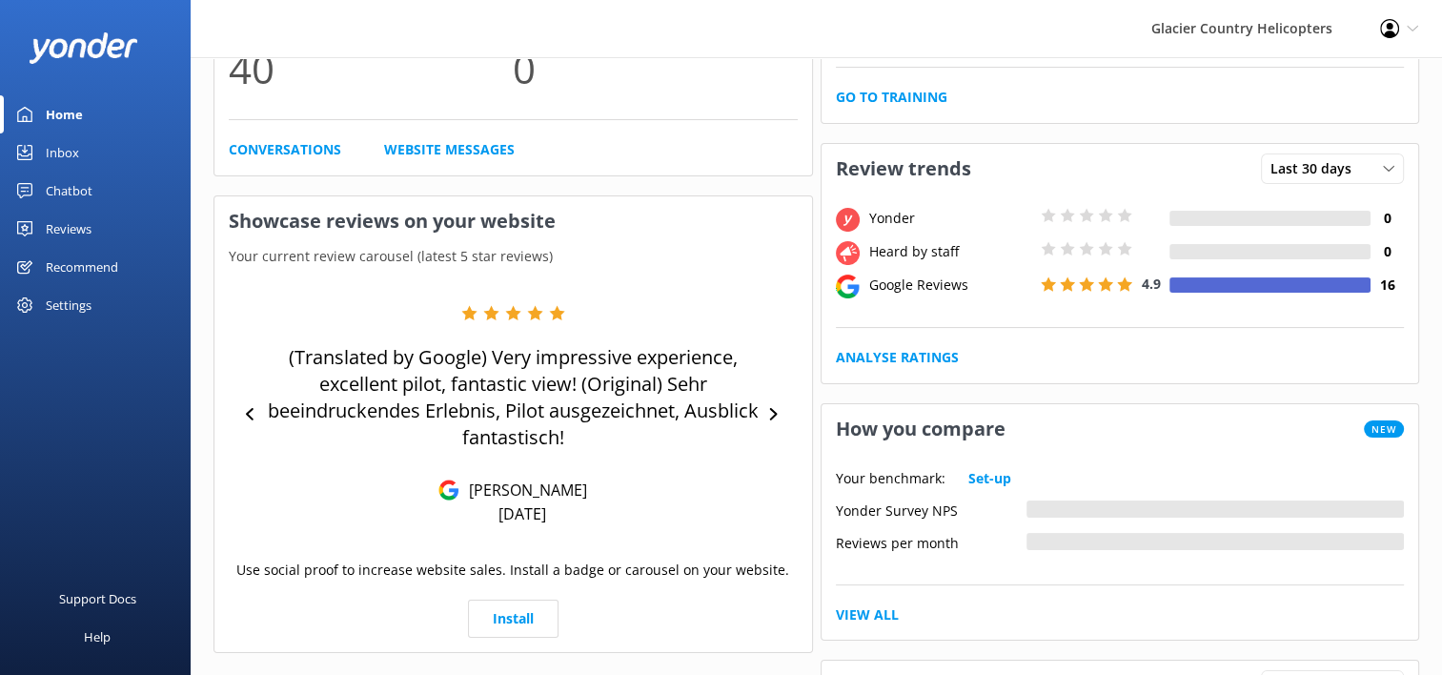
scroll to position [225, 0]
click at [765, 424] on div at bounding box center [774, 414] width 28 height 29
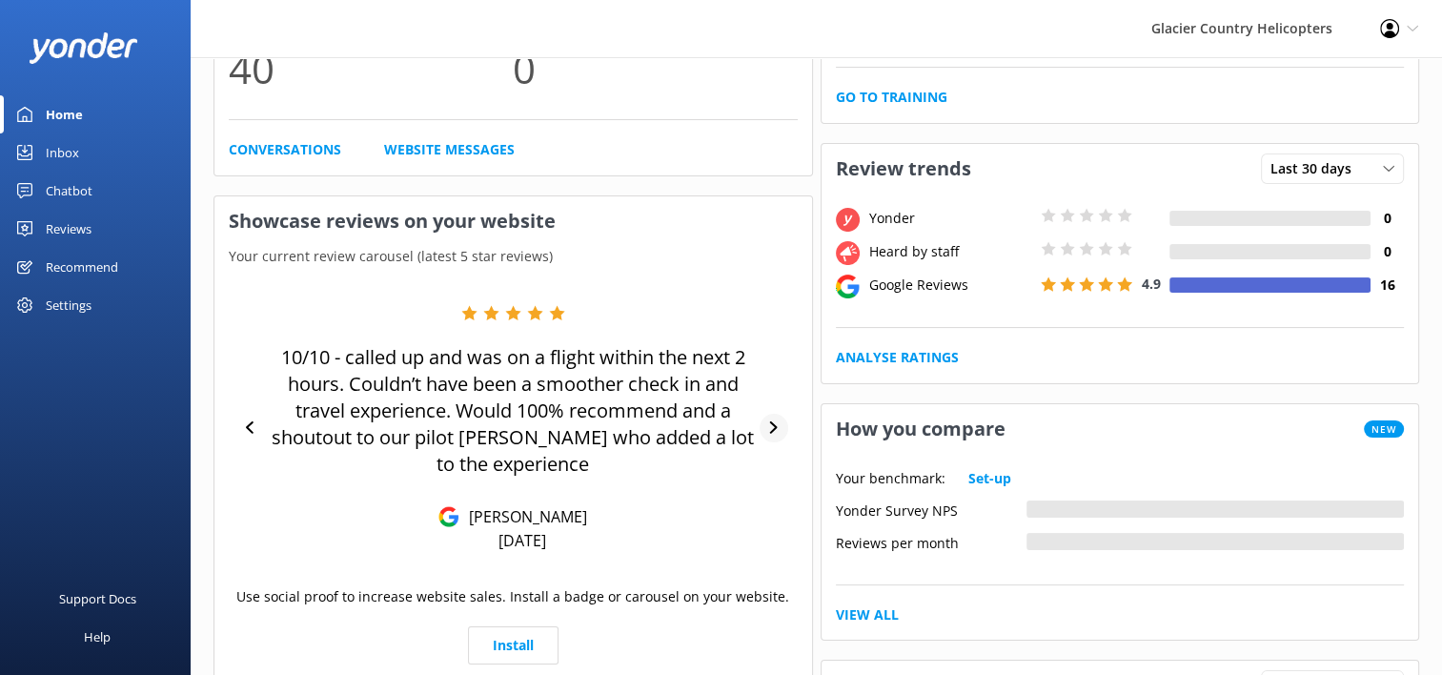
click at [765, 424] on div at bounding box center [774, 428] width 28 height 29
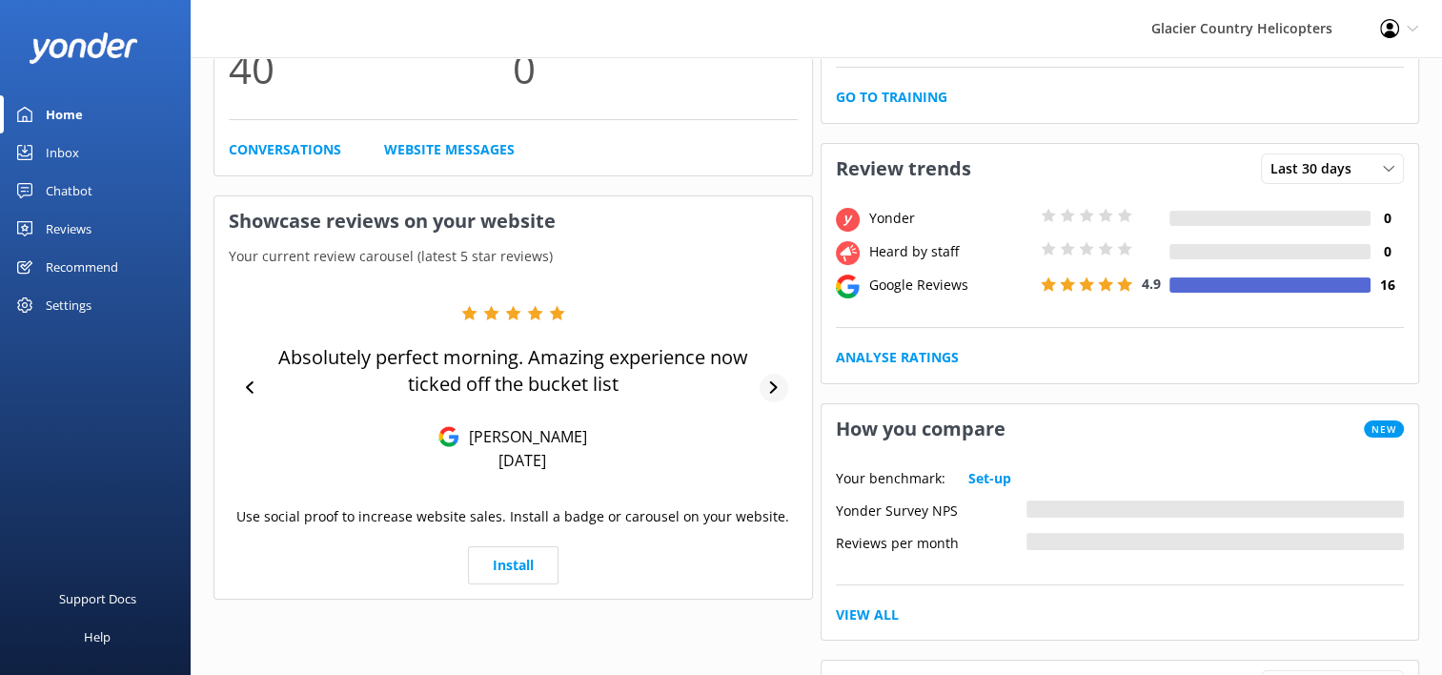
click at [765, 424] on div "Absolutely perfect morning. Amazing experience now ticked off the bucket list […" at bounding box center [513, 388] width 569 height 166
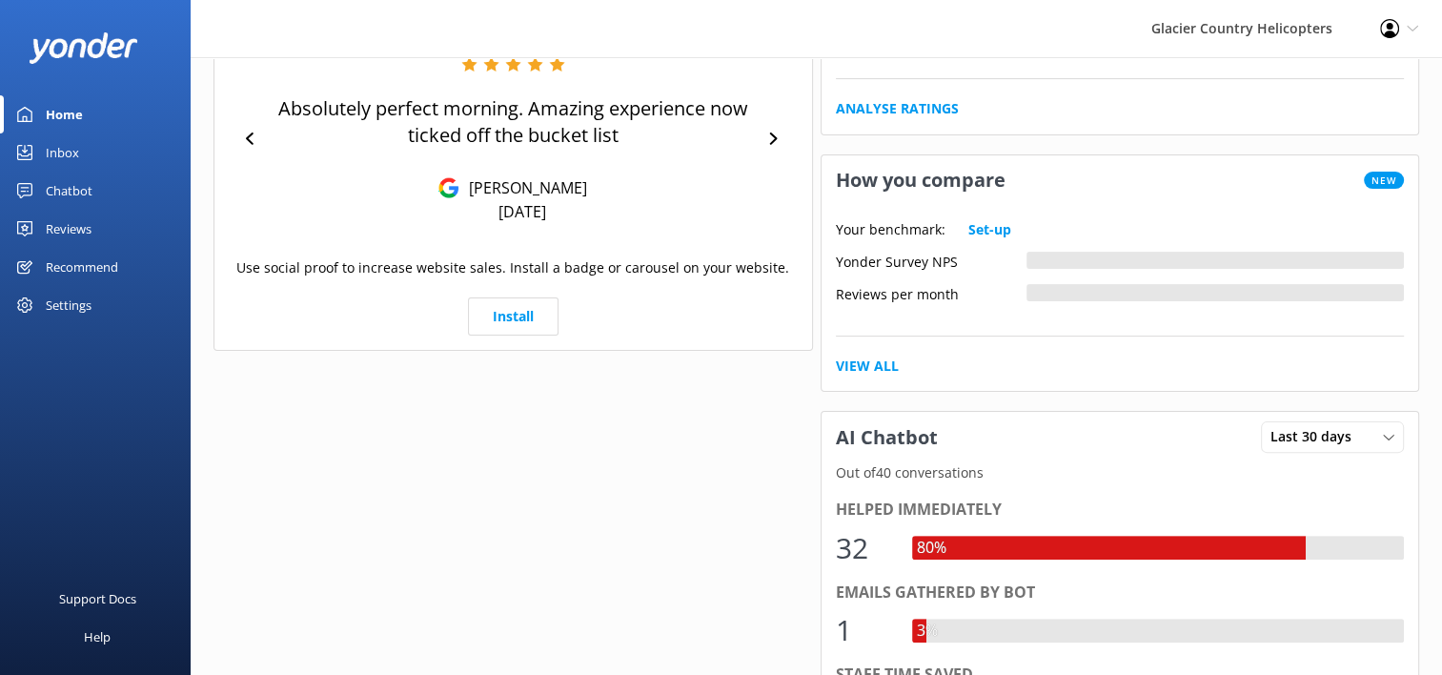
scroll to position [0, 0]
